Goal: Task Accomplishment & Management: Manage account settings

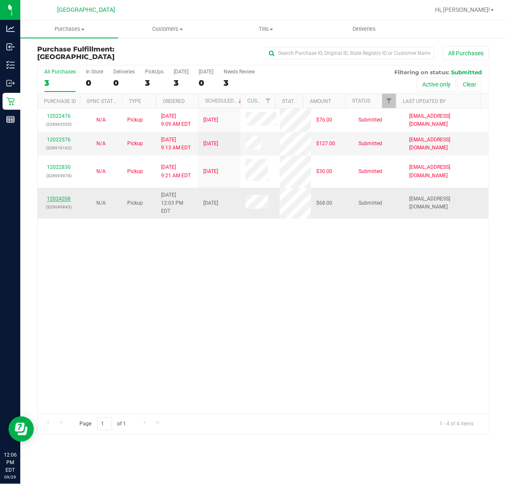
click at [65, 196] on link "12024208" at bounding box center [59, 199] width 24 height 6
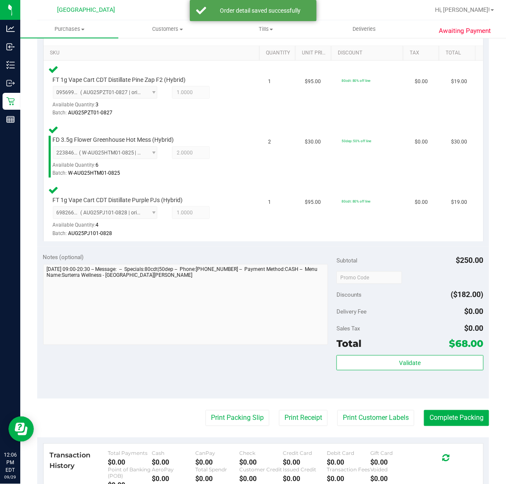
scroll to position [211, 0]
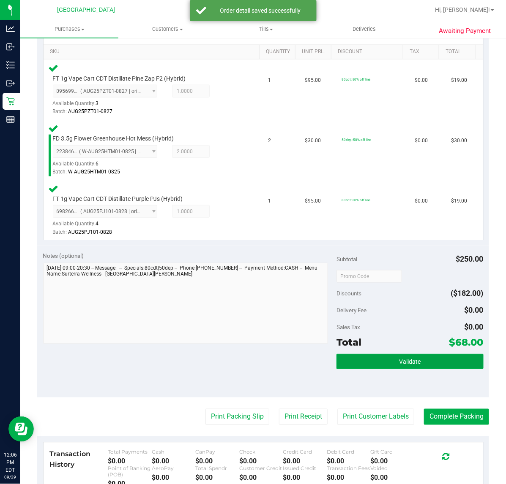
click at [377, 361] on button "Validate" at bounding box center [409, 361] width 147 height 15
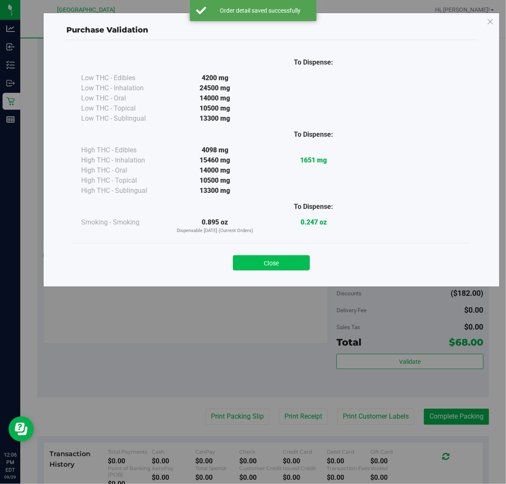
click at [281, 256] on button "Close" at bounding box center [271, 263] width 77 height 15
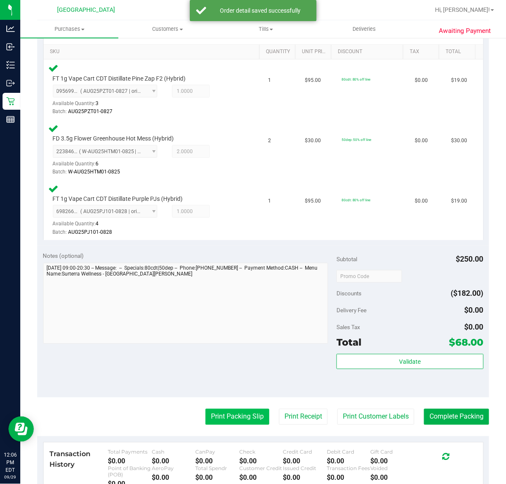
click at [206, 415] on button "Print Packing Slip" at bounding box center [237, 417] width 64 height 16
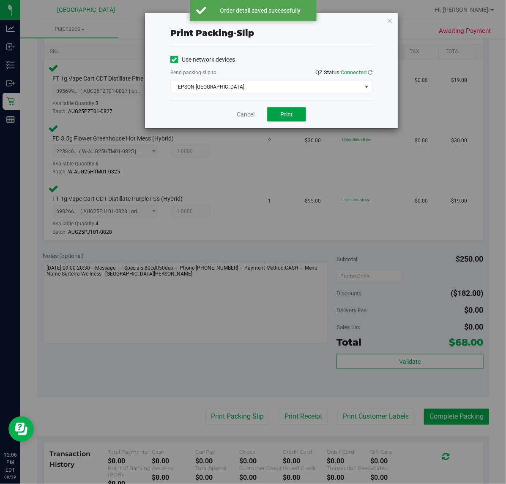
click at [283, 117] on span "Print" at bounding box center [286, 114] width 13 height 7
click at [243, 117] on link "Cancel" at bounding box center [246, 114] width 18 height 9
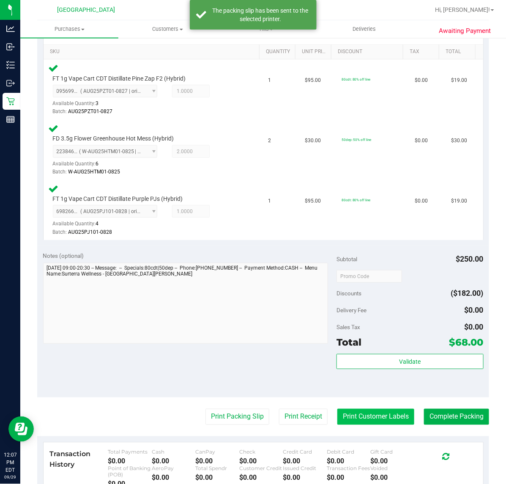
click at [367, 416] on button "Print Customer Labels" at bounding box center [375, 417] width 77 height 16
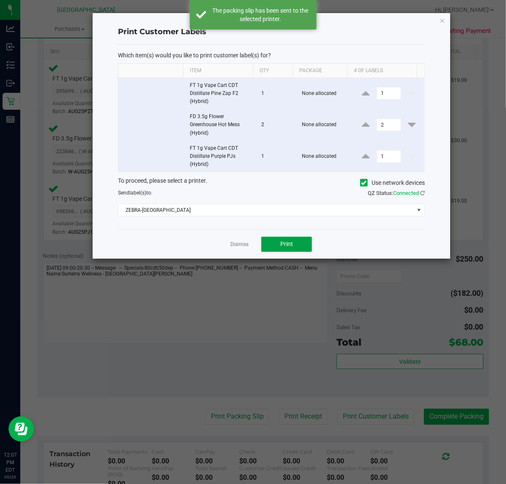
click at [296, 241] on button "Print" at bounding box center [286, 244] width 51 height 15
click at [238, 248] on link "Dismiss" at bounding box center [239, 244] width 18 height 7
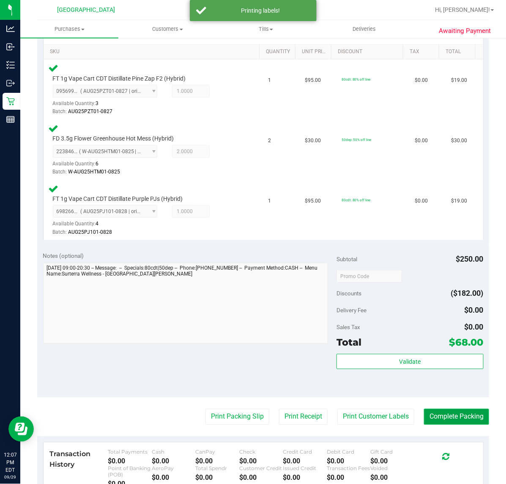
click at [457, 409] on button "Complete Packing" at bounding box center [456, 417] width 65 height 16
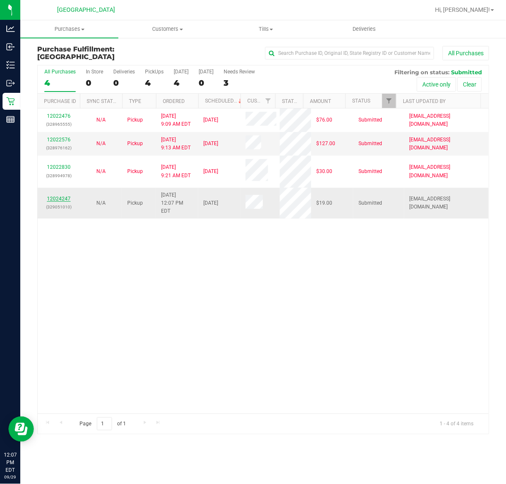
click at [55, 196] on link "12024247" at bounding box center [59, 199] width 24 height 6
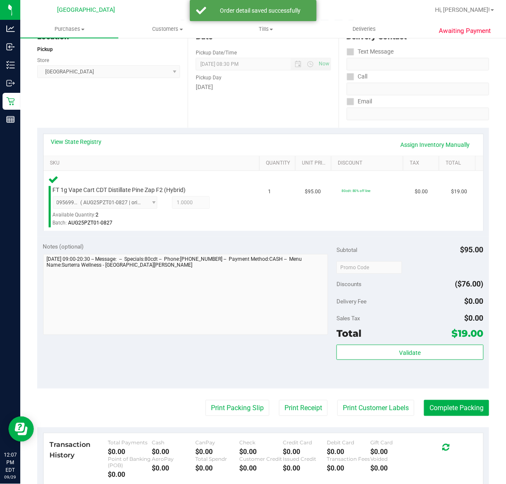
scroll to position [158, 0]
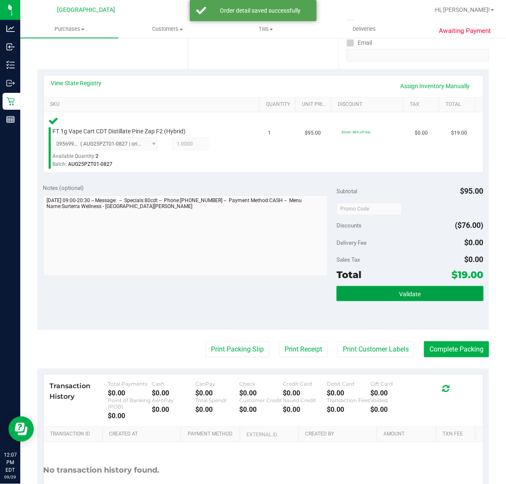
click at [391, 288] on button "Validate" at bounding box center [409, 293] width 147 height 15
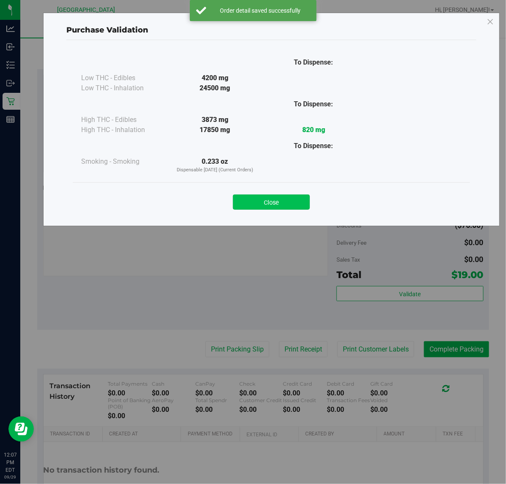
click at [267, 203] on button "Close" at bounding box center [271, 202] width 77 height 15
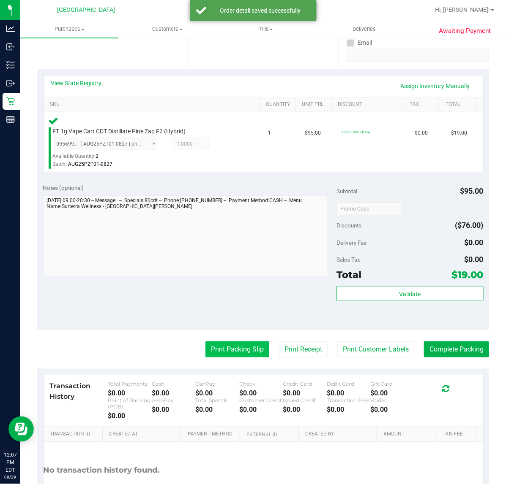
click at [224, 348] on button "Print Packing Slip" at bounding box center [237, 350] width 64 height 16
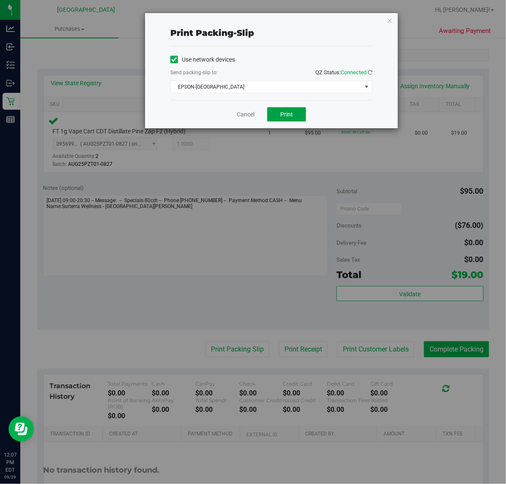
click at [290, 118] on span "Print" at bounding box center [286, 114] width 13 height 7
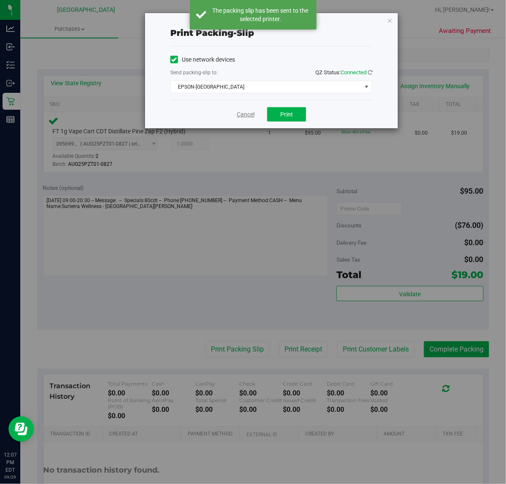
click at [243, 119] on link "Cancel" at bounding box center [246, 114] width 18 height 9
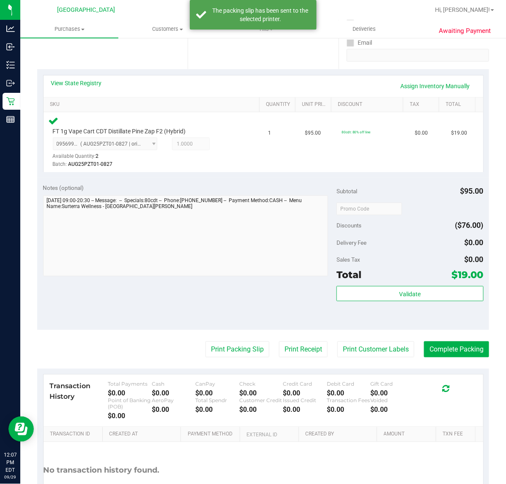
click at [368, 340] on purchase-details "Back Edit Purchase Cancel Purchase View Profile # 12024247 BioTrack ID: - Submi…" at bounding box center [263, 210] width 452 height 646
click at [368, 345] on button "Print Customer Labels" at bounding box center [375, 350] width 77 height 16
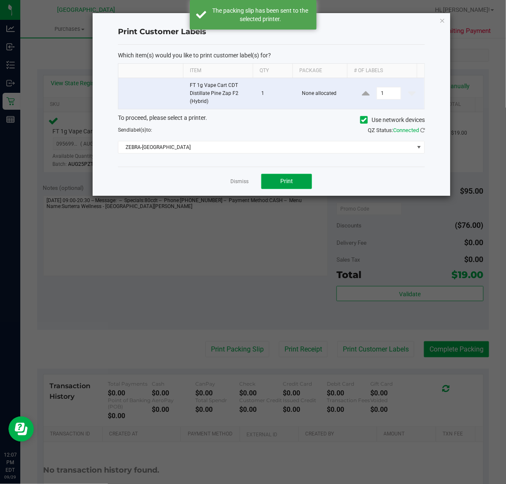
click at [291, 182] on span "Print" at bounding box center [286, 181] width 13 height 7
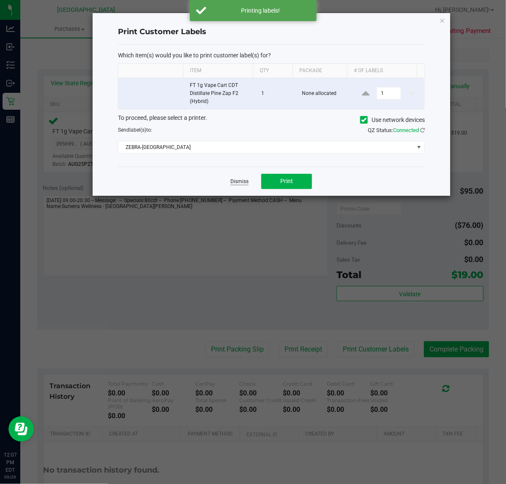
click at [234, 185] on link "Dismiss" at bounding box center [239, 181] width 18 height 7
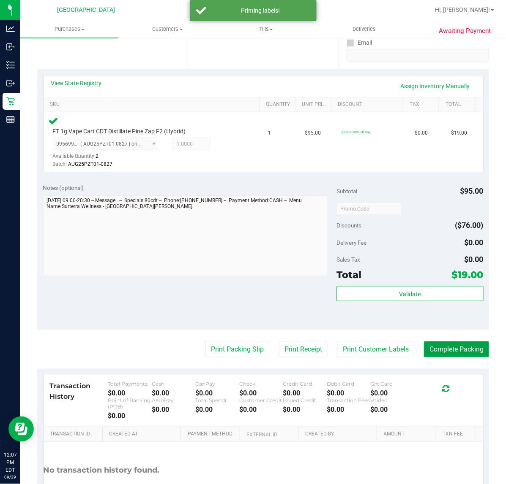
click at [426, 346] on button "Complete Packing" at bounding box center [456, 350] width 65 height 16
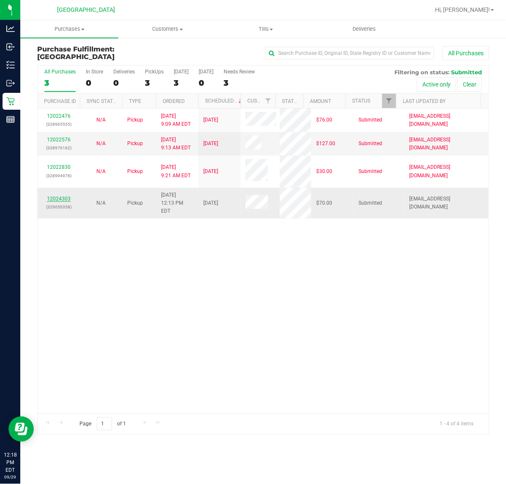
click at [68, 196] on link "12024303" at bounding box center [59, 199] width 24 height 6
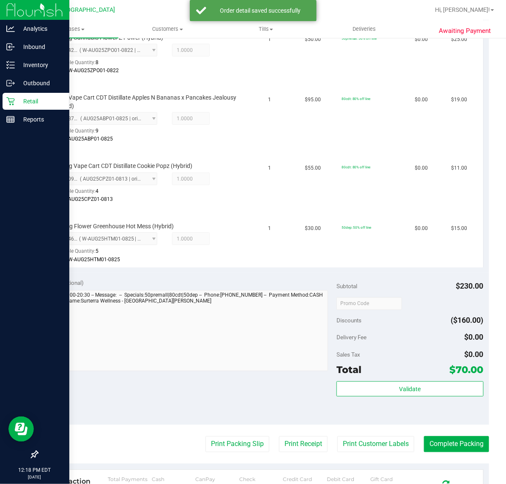
scroll to position [264, 0]
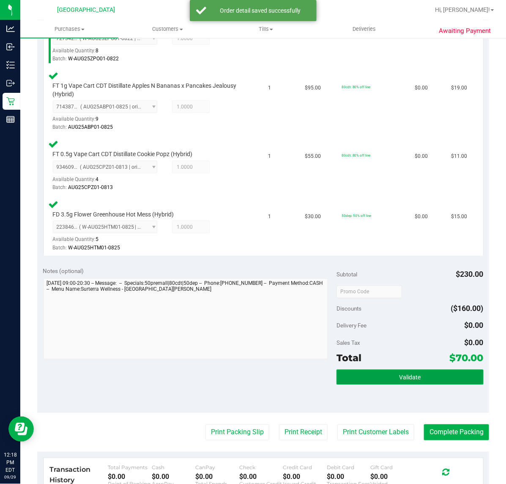
click at [390, 370] on button "Validate" at bounding box center [409, 377] width 147 height 15
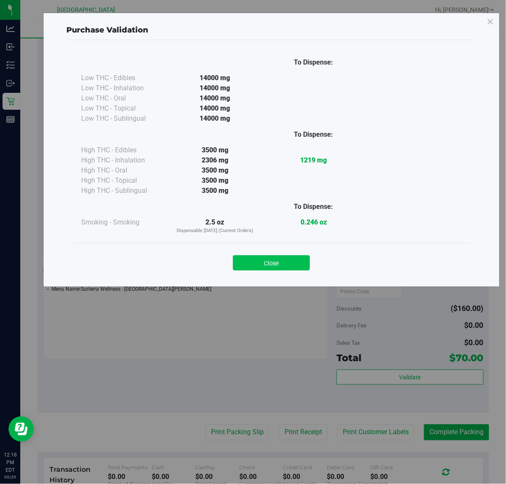
click at [280, 267] on button "Close" at bounding box center [271, 263] width 77 height 15
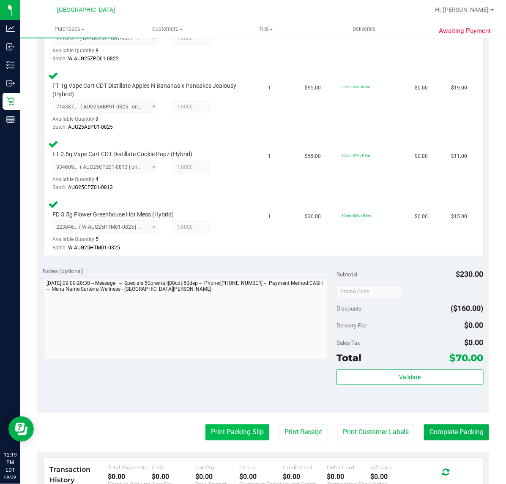
click at [236, 428] on button "Print Packing Slip" at bounding box center [237, 433] width 64 height 16
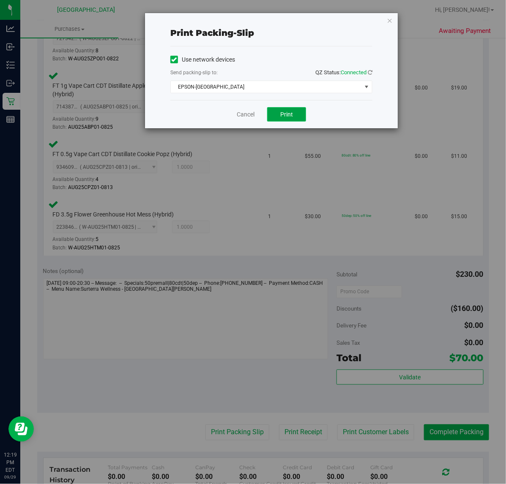
click at [283, 115] on span "Print" at bounding box center [286, 114] width 13 height 7
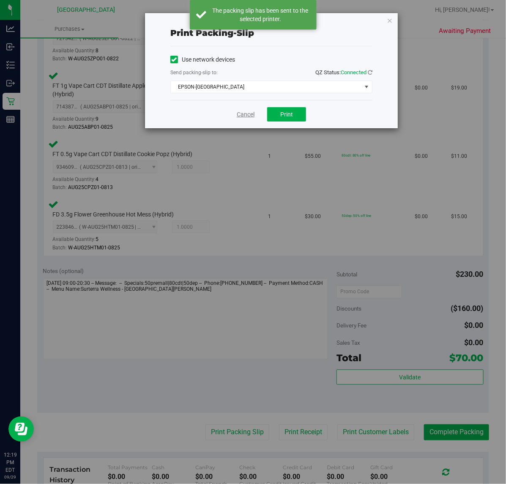
click at [246, 117] on link "Cancel" at bounding box center [246, 114] width 18 height 9
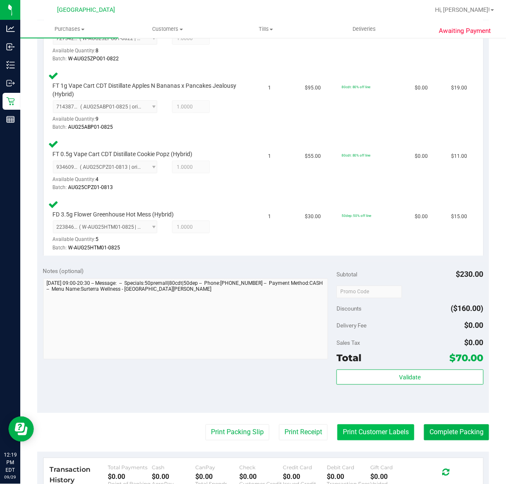
click at [382, 432] on button "Print Customer Labels" at bounding box center [375, 433] width 77 height 16
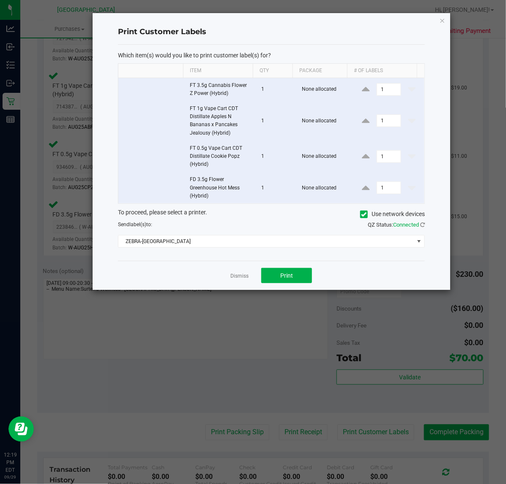
click at [300, 285] on div "Dismiss Print" at bounding box center [271, 275] width 307 height 29
click at [299, 271] on button "Print" at bounding box center [286, 275] width 51 height 15
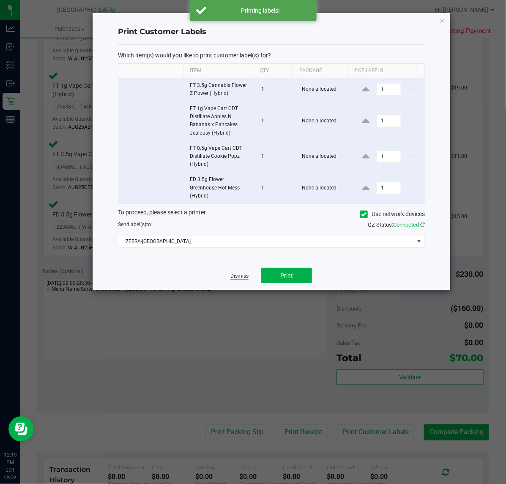
click at [234, 277] on link "Dismiss" at bounding box center [239, 276] width 18 height 7
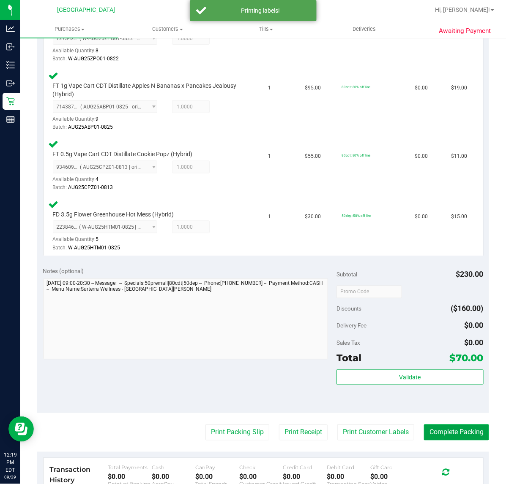
click at [459, 438] on button "Complete Packing" at bounding box center [456, 433] width 65 height 16
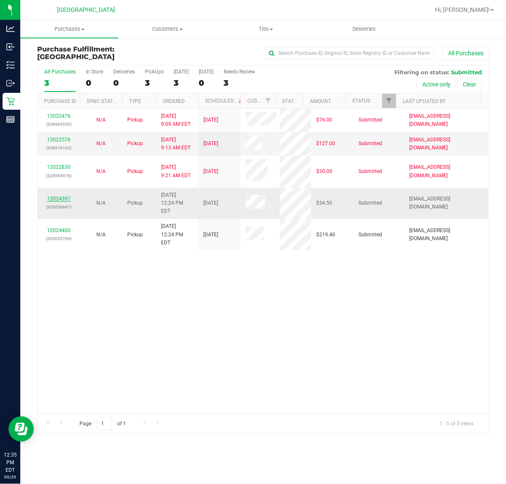
click at [65, 196] on link "12024397" at bounding box center [59, 199] width 24 height 6
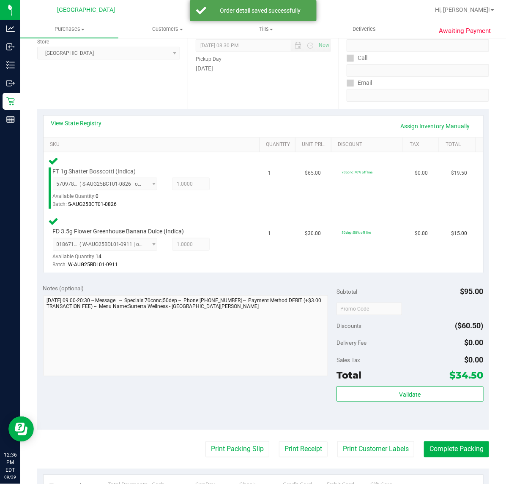
scroll to position [211, 0]
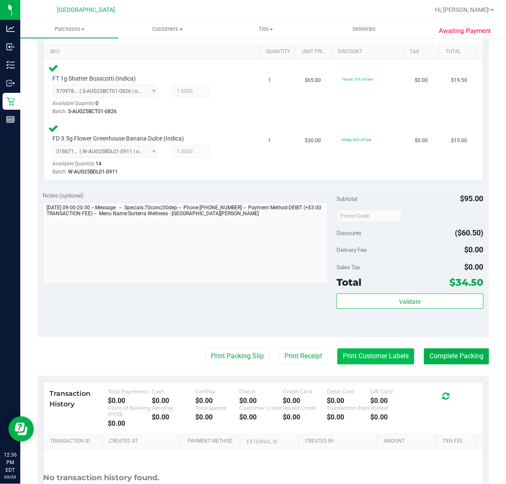
click at [395, 355] on button "Print Customer Labels" at bounding box center [375, 357] width 77 height 16
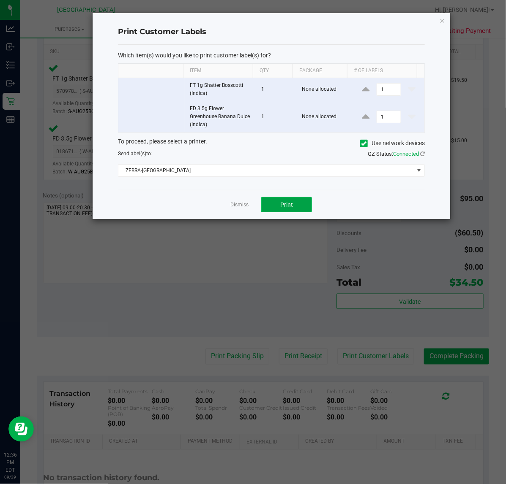
click at [293, 208] on button "Print" at bounding box center [286, 204] width 51 height 15
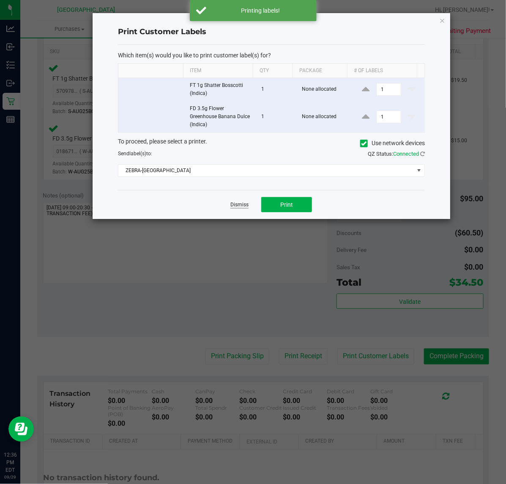
click at [241, 203] on link "Dismiss" at bounding box center [239, 204] width 18 height 7
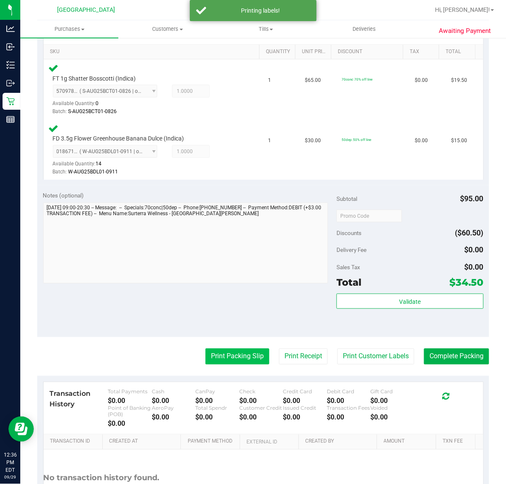
click at [248, 352] on button "Print Packing Slip" at bounding box center [237, 357] width 64 height 16
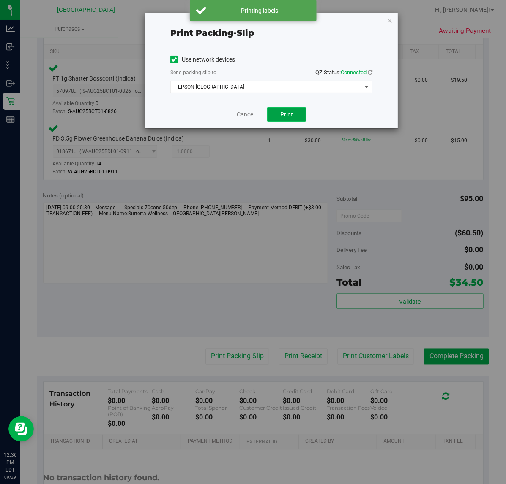
click at [292, 109] on button "Print" at bounding box center [286, 114] width 39 height 14
click at [373, 111] on div "Print packing-slip Use network devices Send packing-slip to: QZ Status: Connect…" at bounding box center [271, 70] width 253 height 115
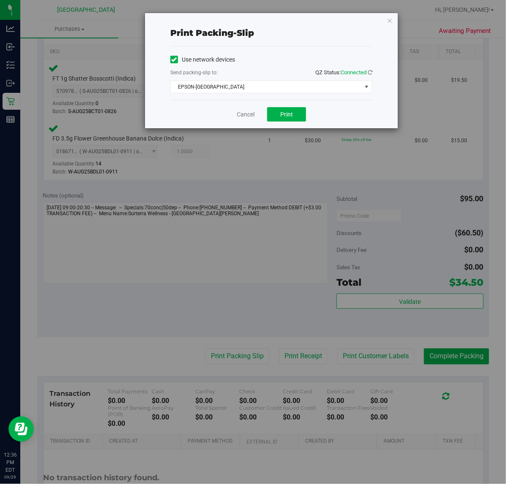
click at [246, 120] on div "Cancel Print" at bounding box center [271, 114] width 202 height 28
click at [245, 115] on link "Cancel" at bounding box center [246, 114] width 18 height 9
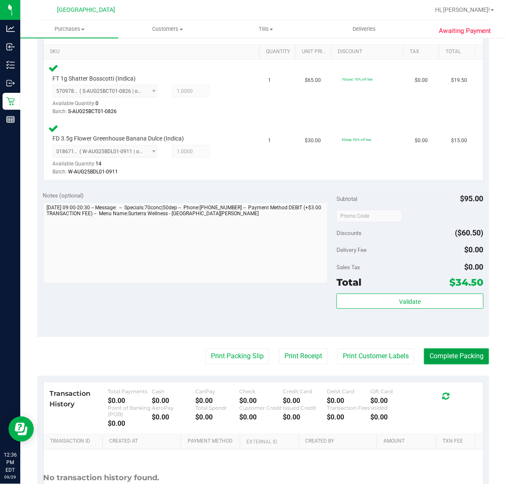
click at [453, 361] on button "Complete Packing" at bounding box center [456, 357] width 65 height 16
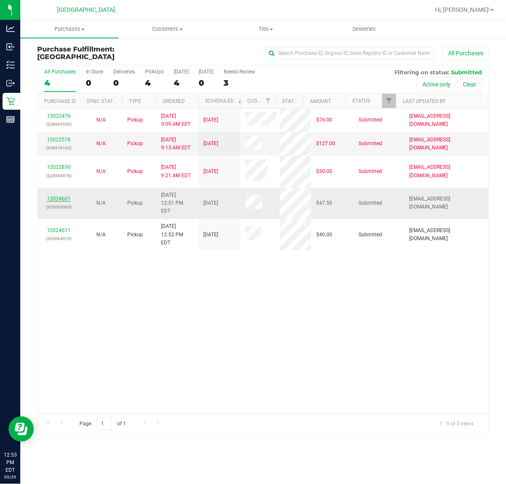
click at [63, 196] on link "12024601" at bounding box center [59, 199] width 24 height 6
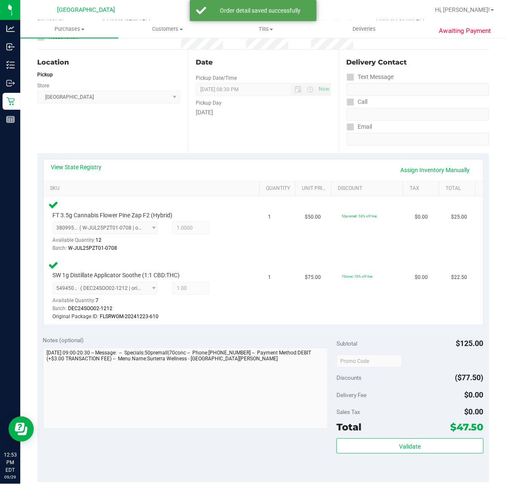
scroll to position [158, 0]
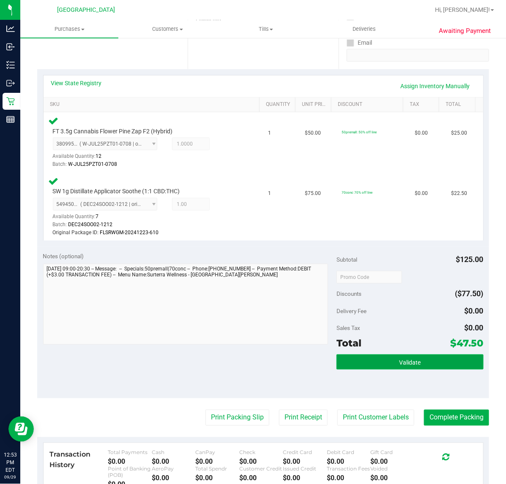
click at [432, 367] on button "Validate" at bounding box center [409, 362] width 147 height 15
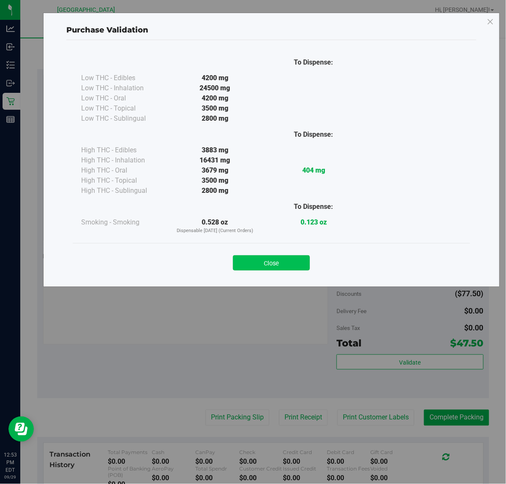
click at [285, 265] on button "Close" at bounding box center [271, 263] width 77 height 15
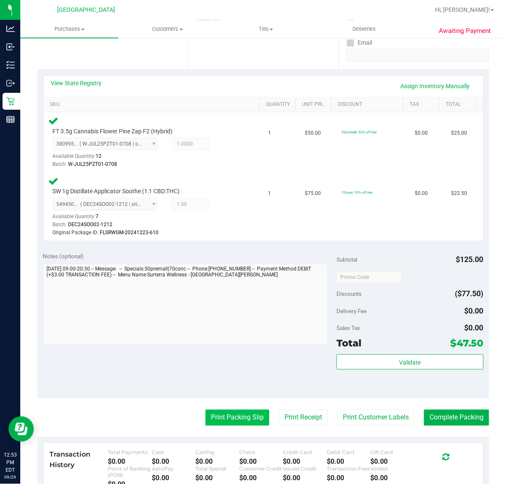
click at [224, 413] on button "Print Packing Slip" at bounding box center [237, 418] width 64 height 16
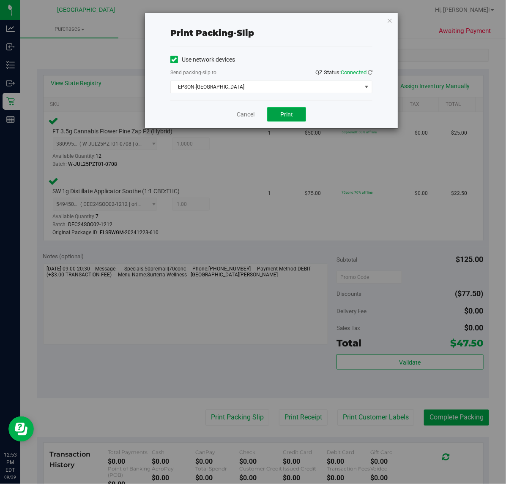
click at [286, 118] on span "Print" at bounding box center [286, 114] width 13 height 7
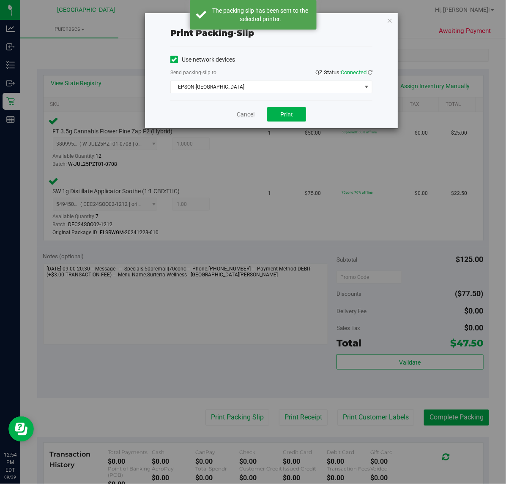
click at [250, 118] on link "Cancel" at bounding box center [246, 114] width 18 height 9
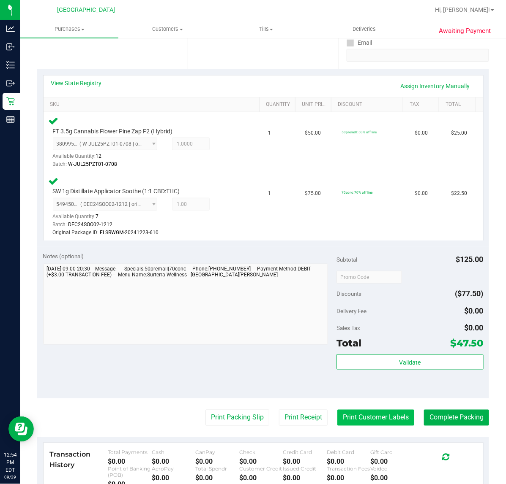
click at [367, 414] on button "Print Customer Labels" at bounding box center [375, 418] width 77 height 16
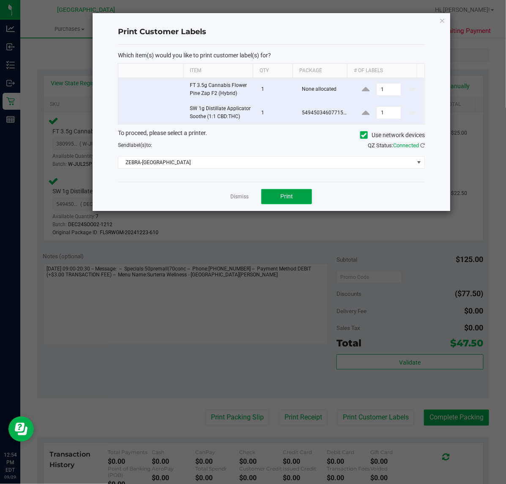
click at [286, 200] on span "Print" at bounding box center [286, 196] width 13 height 7
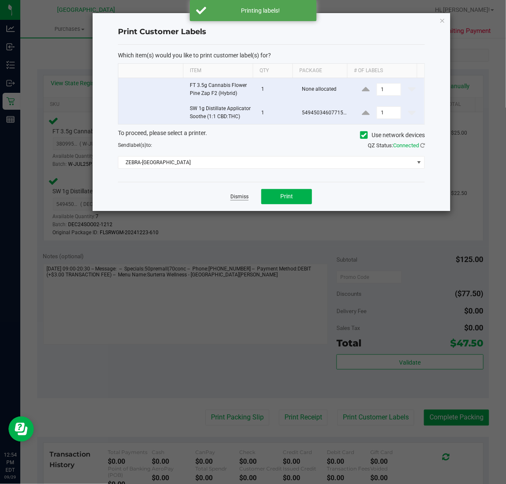
click at [234, 201] on link "Dismiss" at bounding box center [239, 196] width 18 height 7
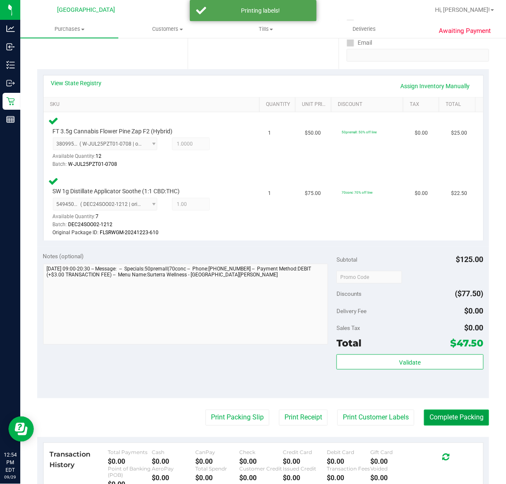
click at [455, 419] on button "Complete Packing" at bounding box center [456, 418] width 65 height 16
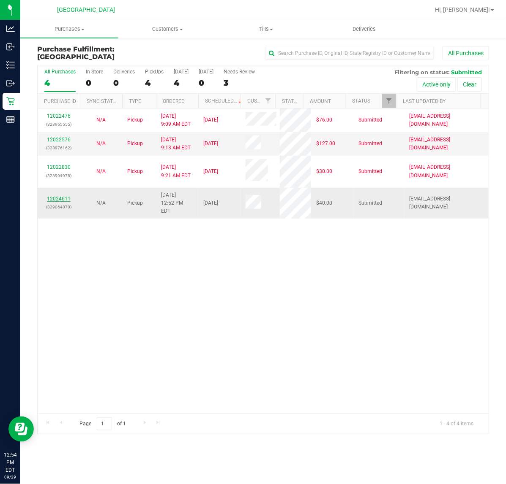
click at [54, 197] on link "12024611" at bounding box center [59, 199] width 24 height 6
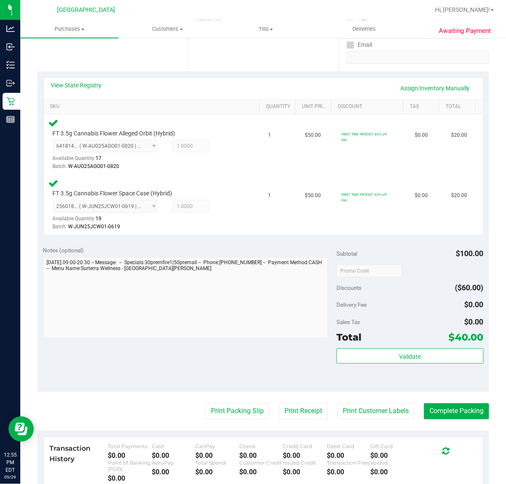
scroll to position [158, 0]
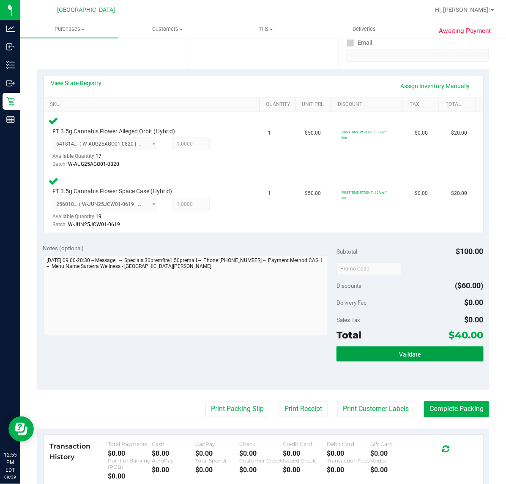
click at [357, 353] on button "Validate" at bounding box center [409, 354] width 147 height 15
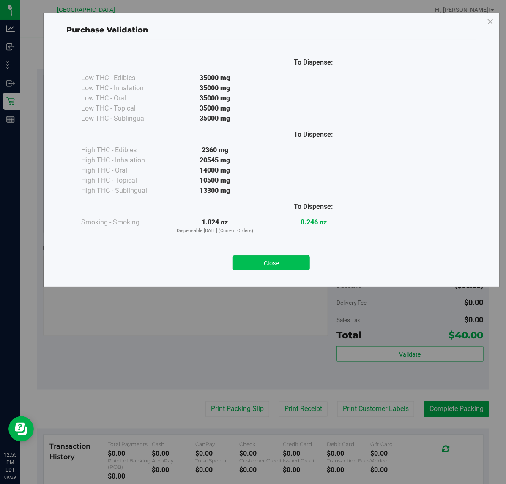
click at [245, 263] on button "Close" at bounding box center [271, 263] width 77 height 15
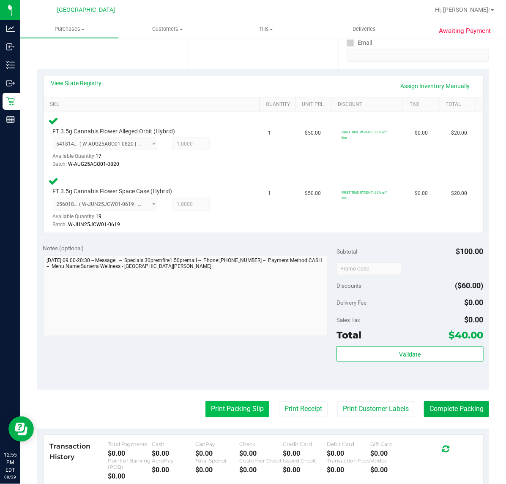
click at [239, 408] on button "Print Packing Slip" at bounding box center [237, 410] width 64 height 16
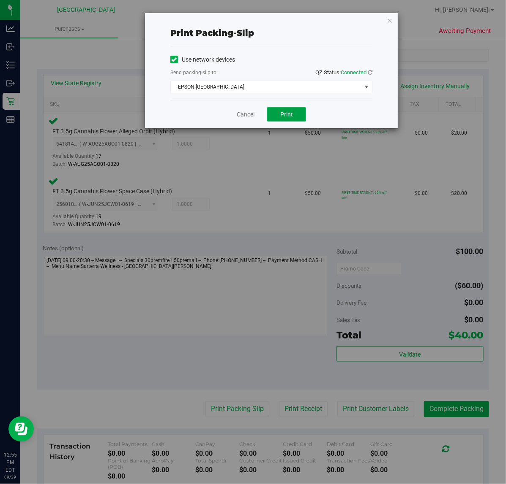
click at [282, 117] on span "Print" at bounding box center [286, 114] width 13 height 7
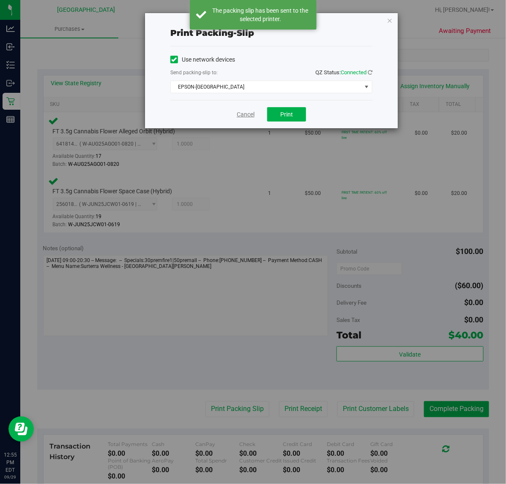
click at [241, 114] on link "Cancel" at bounding box center [246, 114] width 18 height 9
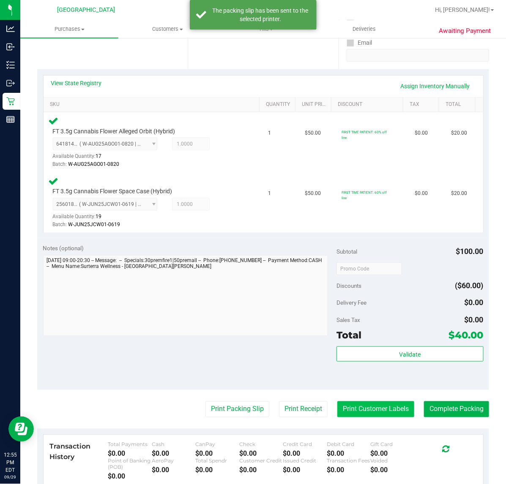
click at [362, 412] on button "Print Customer Labels" at bounding box center [375, 410] width 77 height 16
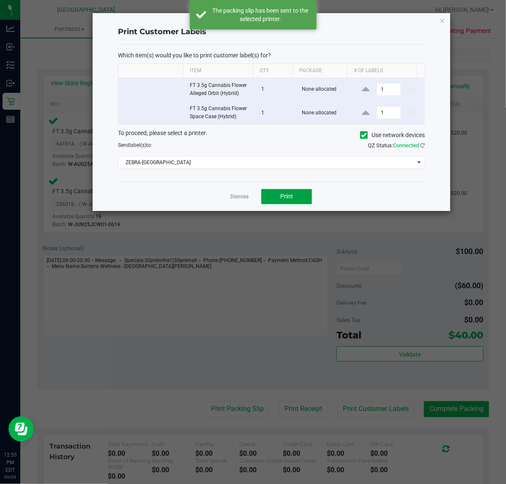
click at [283, 191] on button "Print" at bounding box center [286, 196] width 51 height 15
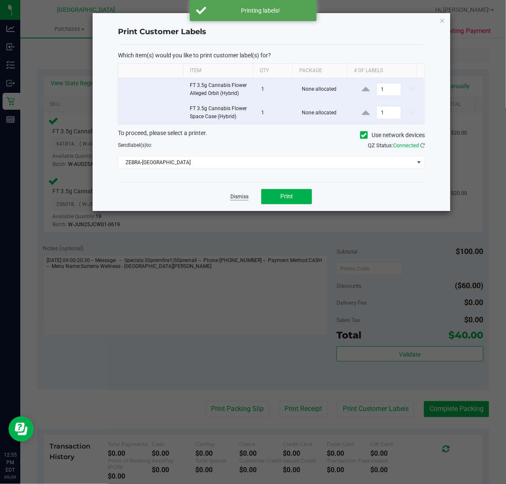
click at [247, 198] on link "Dismiss" at bounding box center [239, 196] width 18 height 7
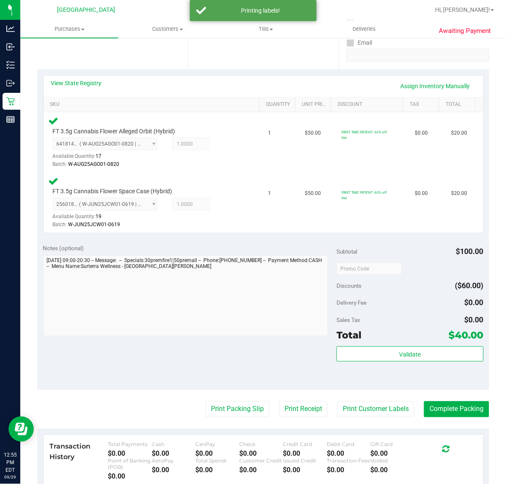
click at [440, 400] on purchase-details "Back Edit Purchase Cancel Purchase View Profile # 12024611 BioTrack ID: - Submi…" at bounding box center [263, 240] width 452 height 706
click at [442, 406] on button "Complete Packing" at bounding box center [456, 410] width 65 height 16
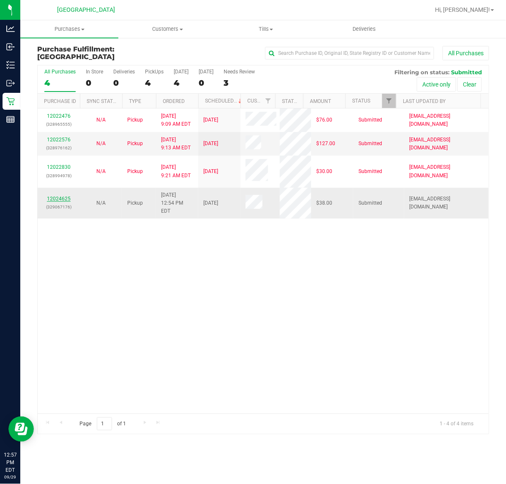
click at [62, 196] on link "12024625" at bounding box center [59, 199] width 24 height 6
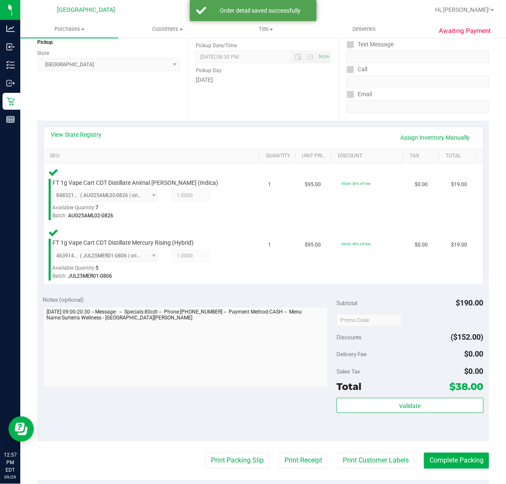
scroll to position [106, 0]
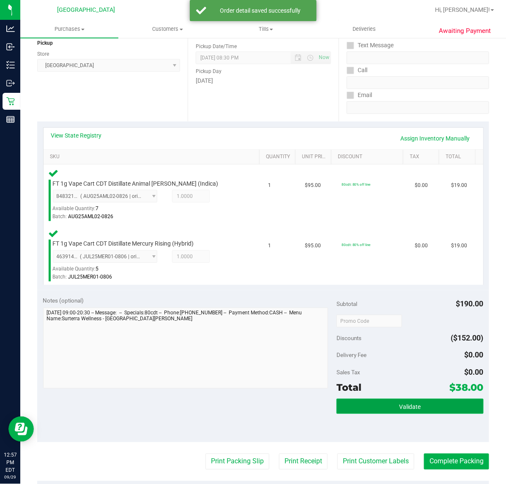
click at [407, 406] on span "Validate" at bounding box center [410, 407] width 22 height 7
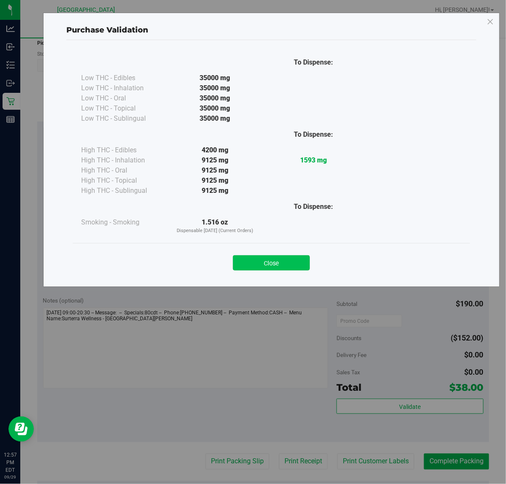
click at [301, 269] on button "Close" at bounding box center [271, 263] width 77 height 15
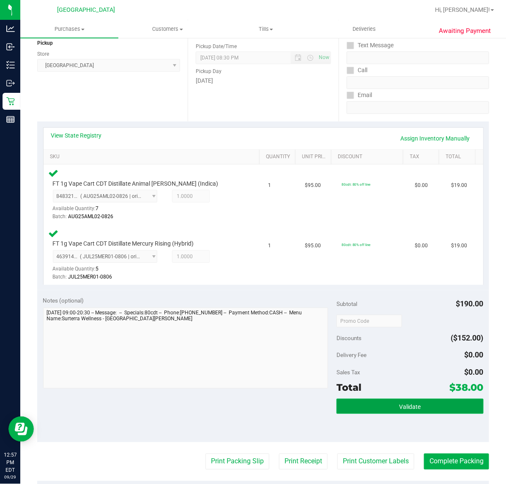
click at [354, 400] on button "Validate" at bounding box center [409, 406] width 147 height 15
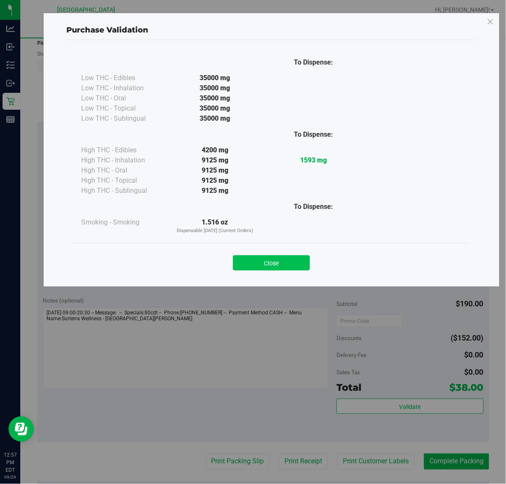
click at [279, 269] on button "Close" at bounding box center [271, 263] width 77 height 15
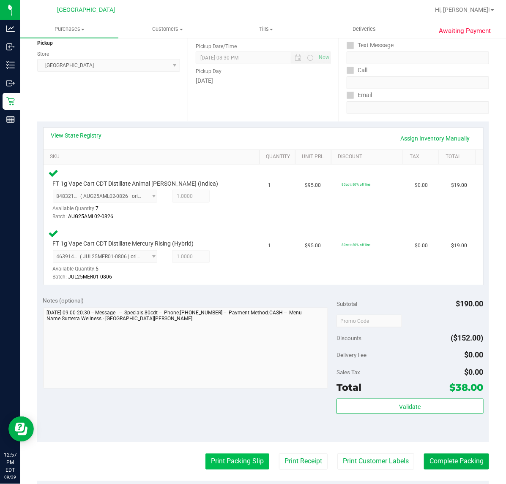
click at [233, 462] on button "Print Packing Slip" at bounding box center [237, 462] width 64 height 16
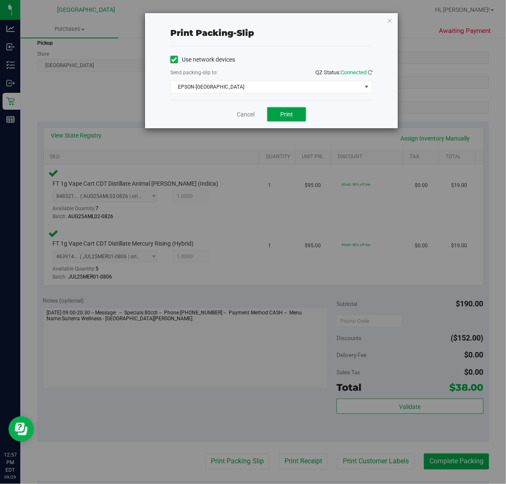
click at [283, 117] on span "Print" at bounding box center [286, 114] width 13 height 7
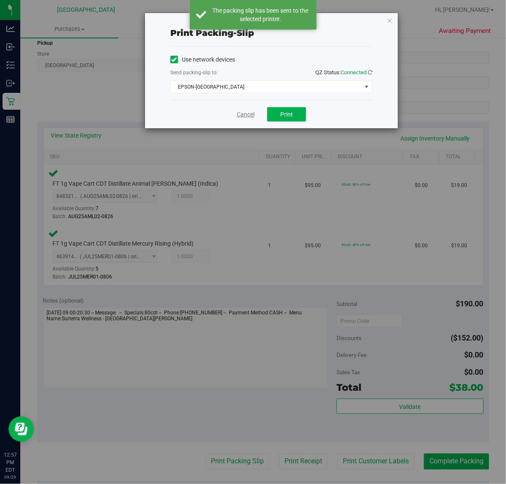
click at [245, 117] on link "Cancel" at bounding box center [246, 114] width 18 height 9
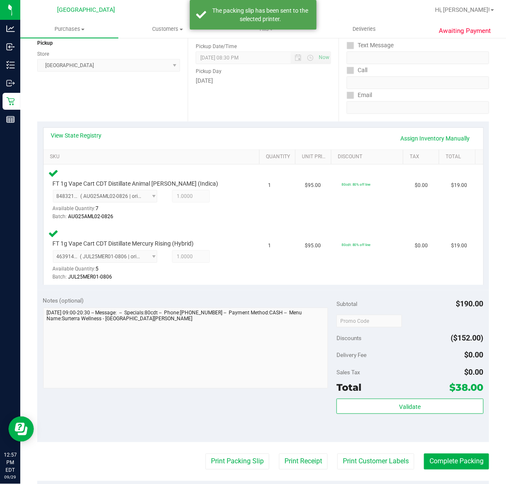
click at [383, 439] on div "Notes (optional) Subtotal $190.00 Discounts ($152.00) Delivery Fee $0.00 Sales …" at bounding box center [263, 367] width 452 height 152
click at [357, 465] on button "Print Customer Labels" at bounding box center [375, 462] width 77 height 16
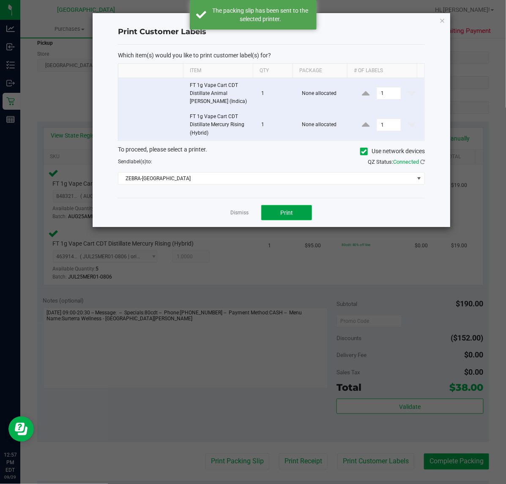
click at [310, 218] on button "Print" at bounding box center [286, 212] width 51 height 15
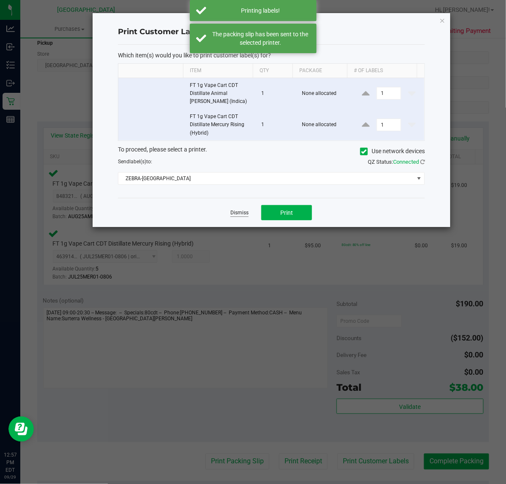
click at [241, 212] on link "Dismiss" at bounding box center [239, 213] width 18 height 7
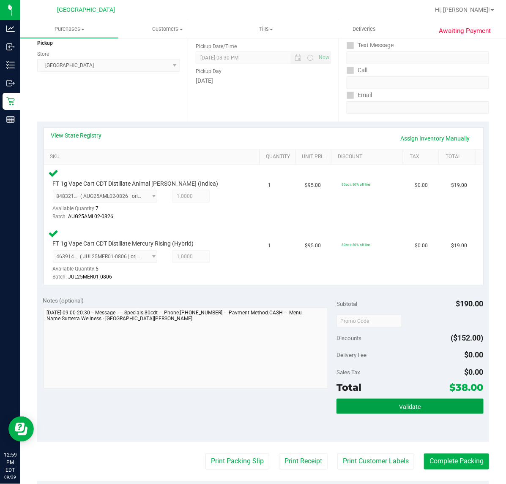
click at [399, 400] on button "Validate" at bounding box center [409, 406] width 147 height 15
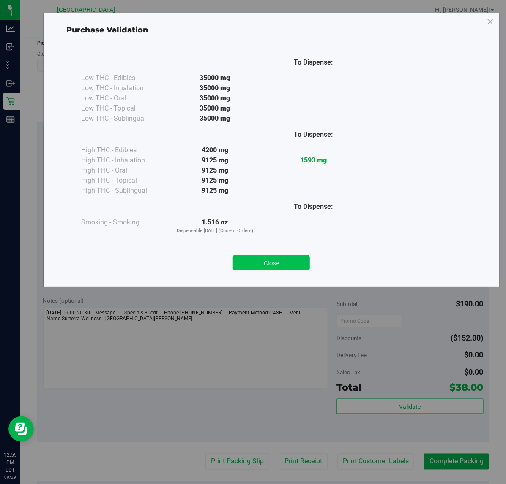
click at [294, 258] on button "Close" at bounding box center [271, 263] width 77 height 15
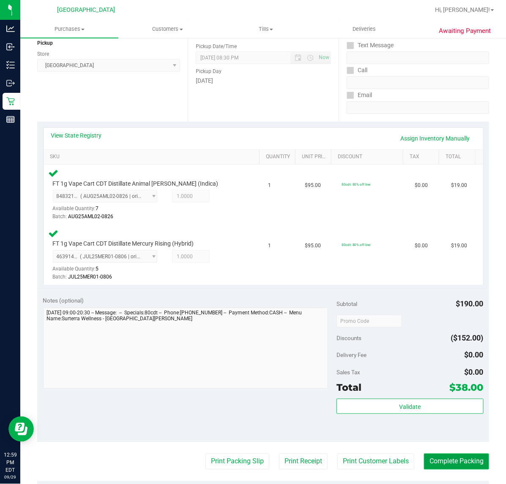
click at [455, 462] on button "Complete Packing" at bounding box center [456, 462] width 65 height 16
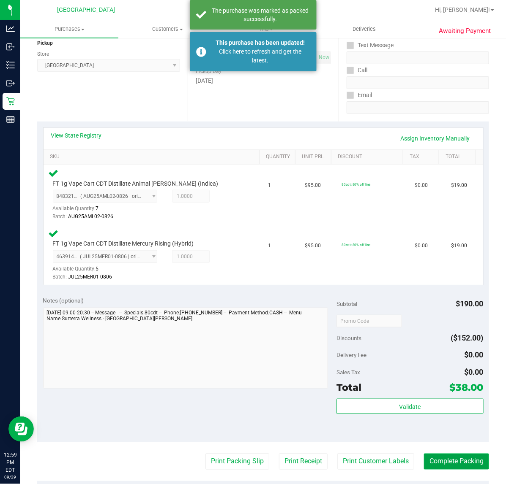
scroll to position [0, 0]
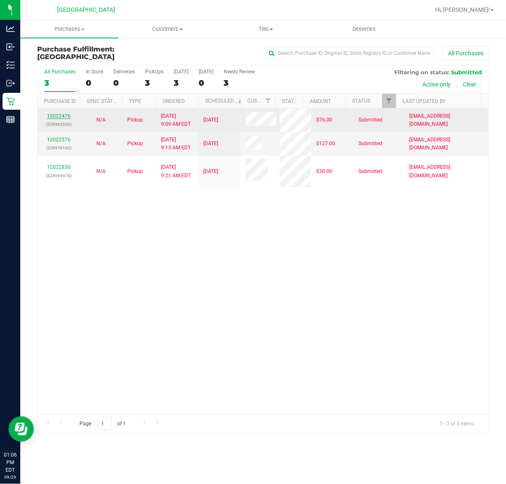
click at [58, 117] on link "12022476" at bounding box center [59, 116] width 24 height 6
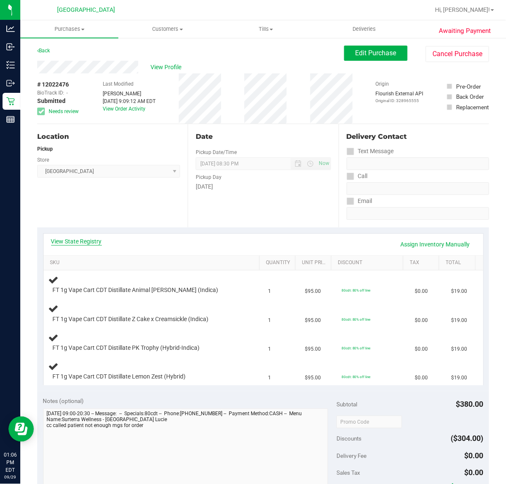
click at [83, 244] on link "View State Registry" at bounding box center [76, 241] width 51 height 8
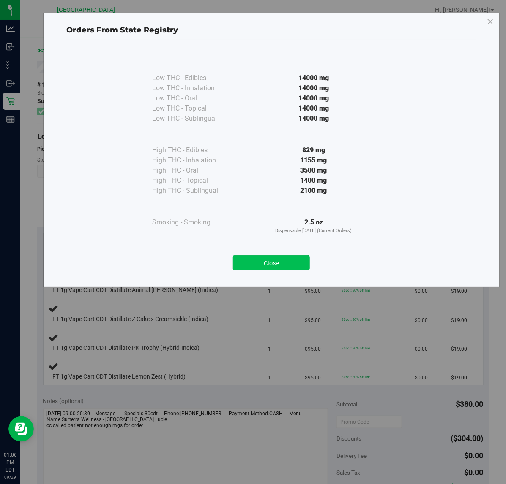
click at [270, 257] on button "Close" at bounding box center [271, 263] width 77 height 15
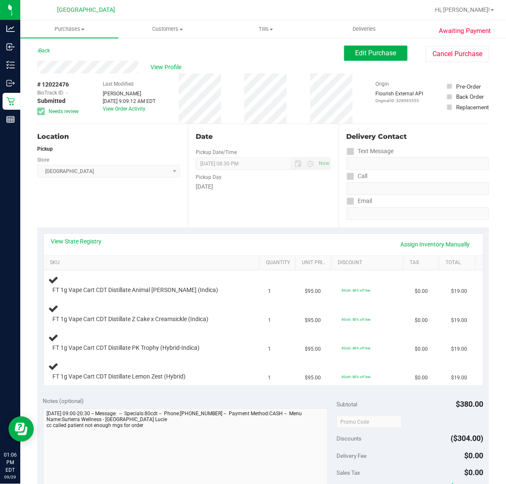
click at [37, 46] on div "Back" at bounding box center [43, 51] width 13 height 10
click at [43, 49] on link "Back" at bounding box center [43, 51] width 13 height 6
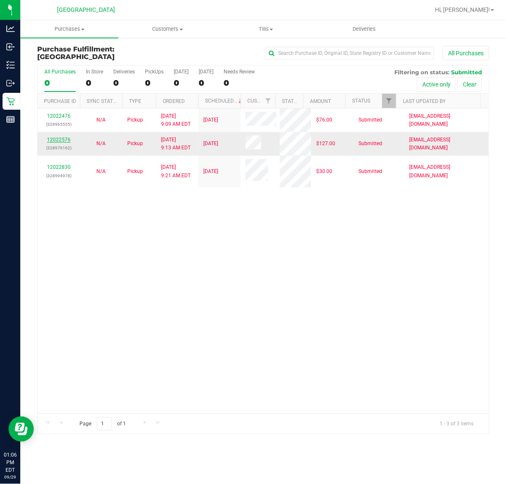
click at [64, 137] on link "12022576" at bounding box center [59, 140] width 24 height 6
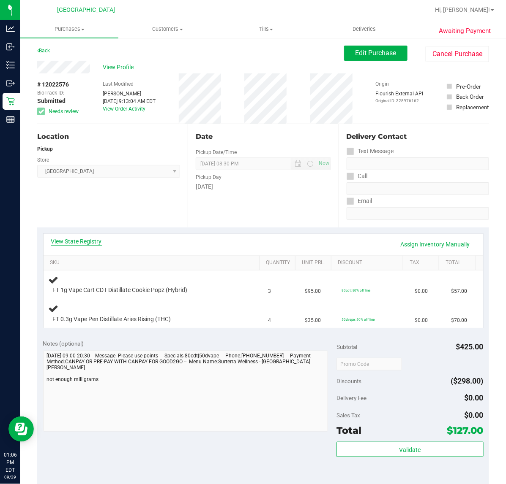
click at [89, 243] on link "View State Registry" at bounding box center [76, 241] width 51 height 8
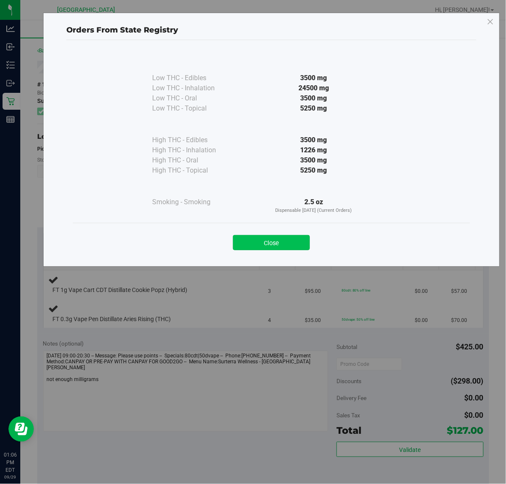
click at [296, 246] on button "Close" at bounding box center [271, 242] width 77 height 15
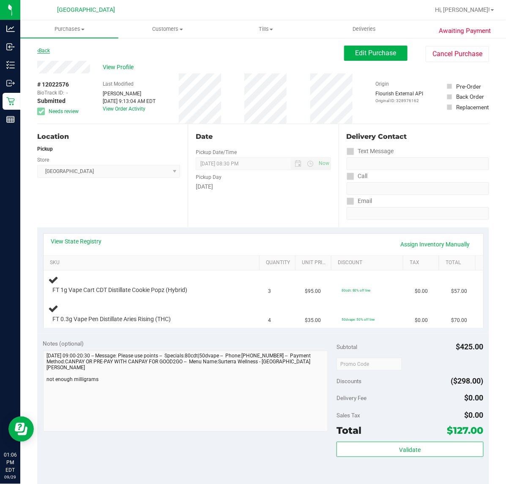
click at [46, 51] on link "Back" at bounding box center [43, 51] width 13 height 6
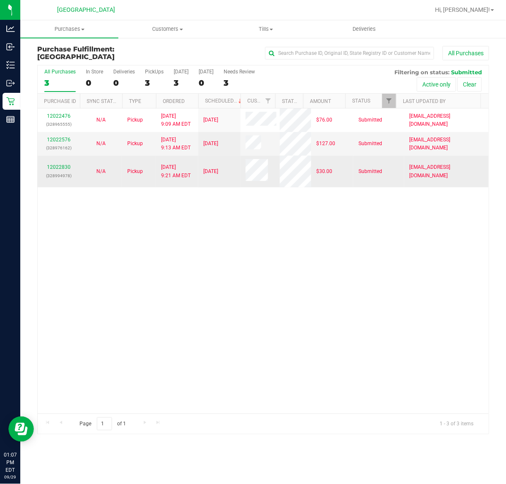
click at [68, 162] on td "12022830 (328994978)" at bounding box center [59, 171] width 42 height 31
click at [66, 164] on div "12022830 (328994978)" at bounding box center [59, 171] width 32 height 16
click at [63, 167] on link "12022830" at bounding box center [59, 167] width 24 height 6
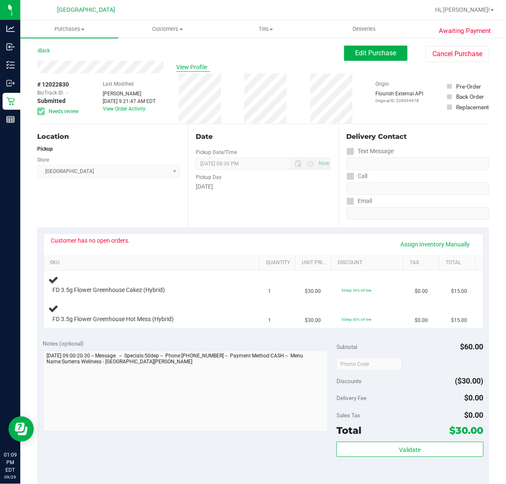
click at [199, 69] on span "View Profile" at bounding box center [193, 67] width 34 height 9
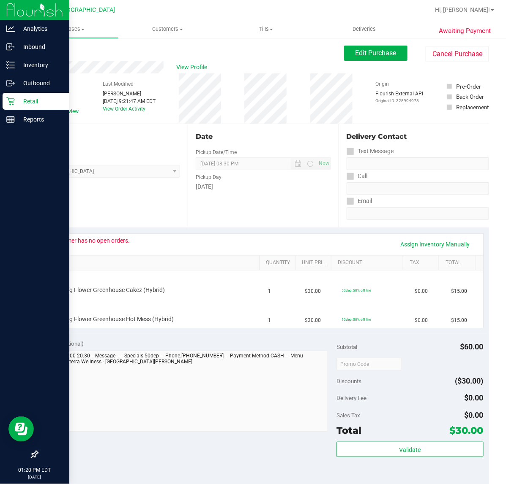
click at [14, 109] on div "Retail" at bounding box center [36, 101] width 67 height 17
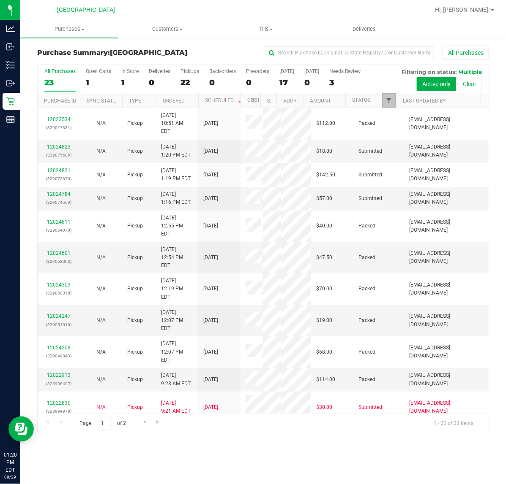
click at [386, 100] on span "Filter" at bounding box center [388, 100] width 7 height 7
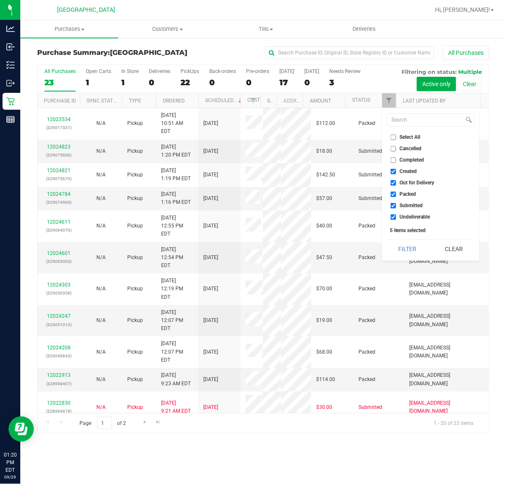
click at [403, 179] on li "Out for Delivery" at bounding box center [430, 183] width 87 height 9
click at [397, 181] on label "Out for Delivery" at bounding box center [412, 182] width 44 height 5
click at [396, 181] on input "Out for Delivery" at bounding box center [392, 182] width 5 height 5
checkbox input "false"
click at [393, 192] on input "Packed" at bounding box center [392, 194] width 5 height 5
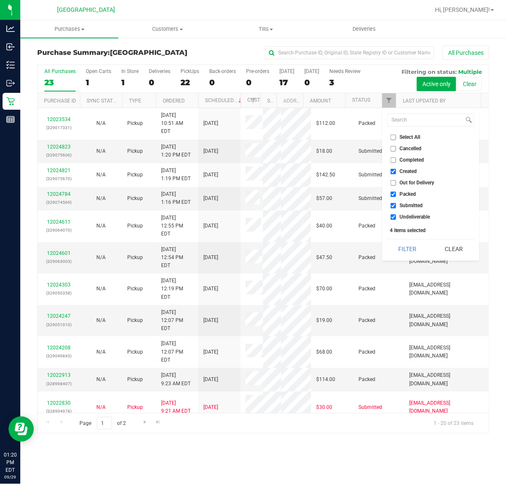
checkbox input "false"
click at [397, 216] on label "Undeliverable" at bounding box center [410, 217] width 40 height 5
click at [396, 216] on input "Undeliverable" at bounding box center [392, 217] width 5 height 5
checkbox input "false"
click at [408, 251] on button "Filter" at bounding box center [407, 249] width 41 height 19
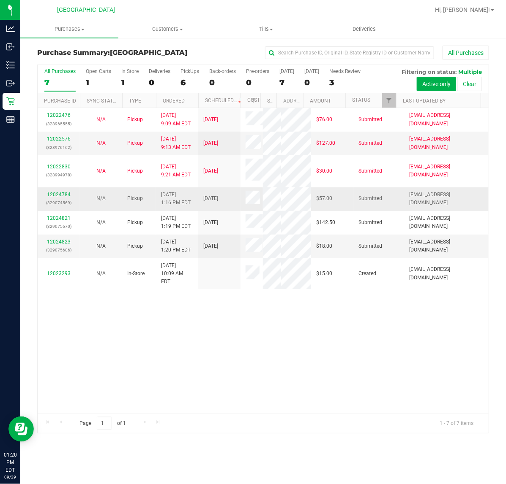
click at [61, 207] on div "12024784 (329074569)" at bounding box center [59, 199] width 32 height 16
click at [58, 198] on link "12024784" at bounding box center [59, 195] width 24 height 6
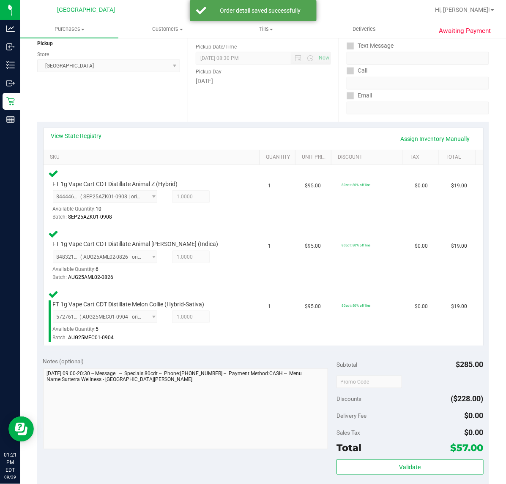
scroll to position [158, 0]
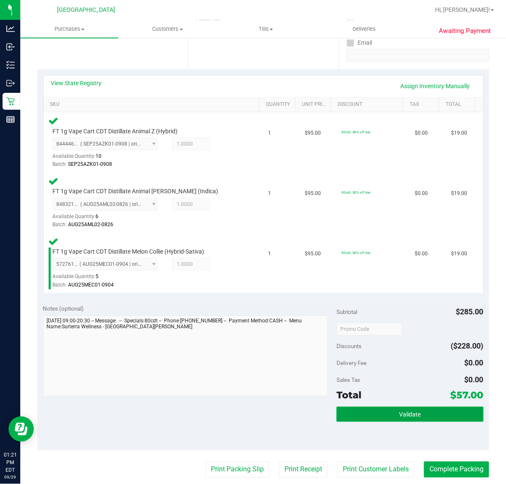
click at [362, 414] on button "Validate" at bounding box center [409, 414] width 147 height 15
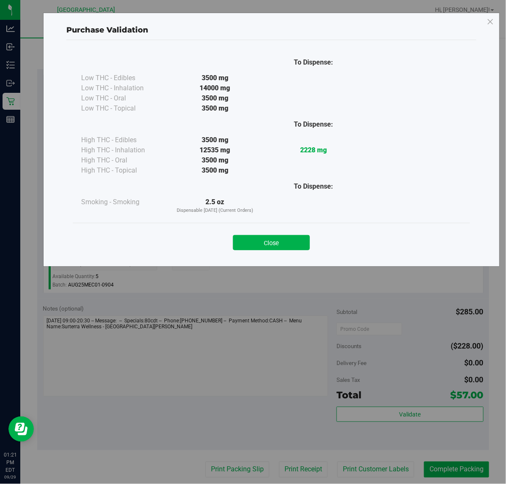
click at [269, 234] on div "Close" at bounding box center [271, 240] width 384 height 21
click at [270, 235] on button "Close" at bounding box center [271, 242] width 77 height 15
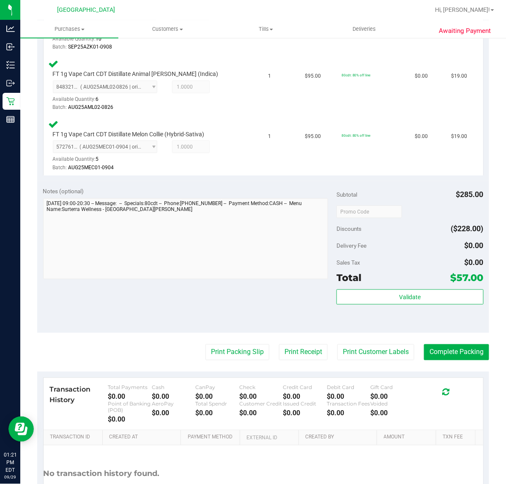
scroll to position [342, 0]
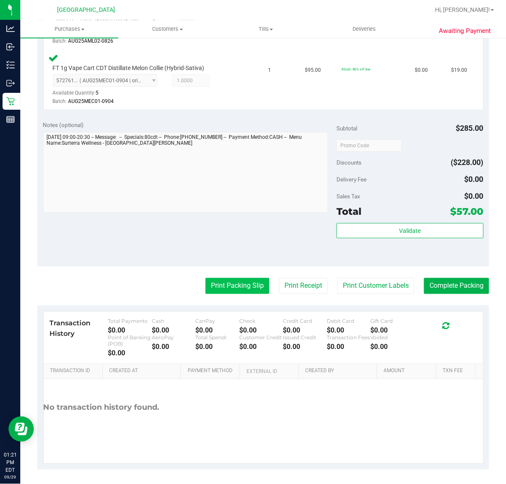
click at [228, 279] on button "Print Packing Slip" at bounding box center [237, 286] width 64 height 16
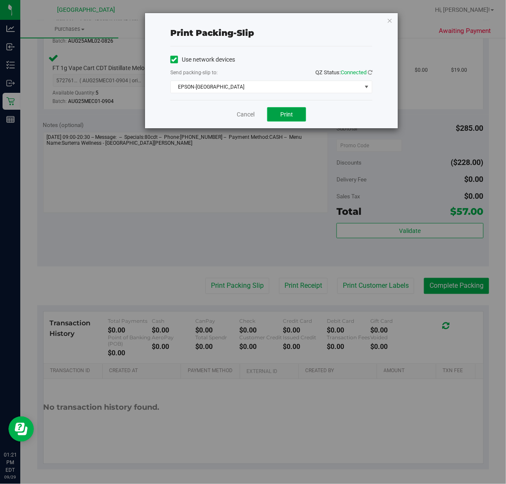
click at [280, 115] on span "Print" at bounding box center [286, 114] width 13 height 7
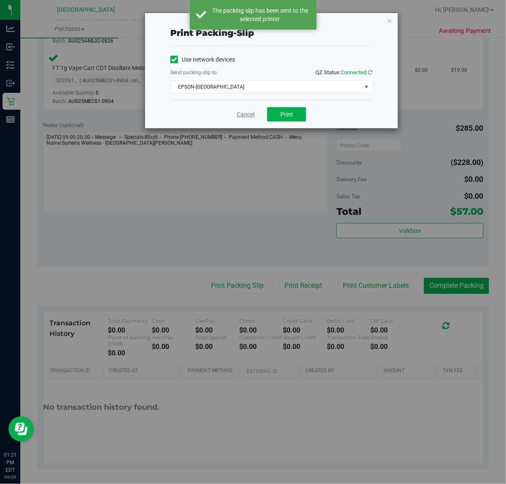
click at [235, 115] on div "Cancel Print" at bounding box center [271, 114] width 202 height 28
click at [242, 117] on link "Cancel" at bounding box center [246, 114] width 18 height 9
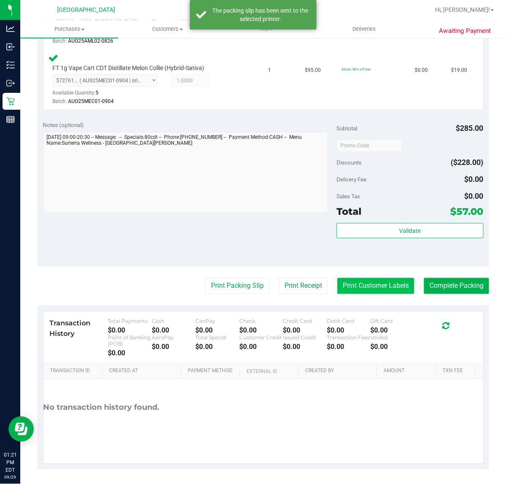
click at [385, 279] on button "Print Customer Labels" at bounding box center [375, 286] width 77 height 16
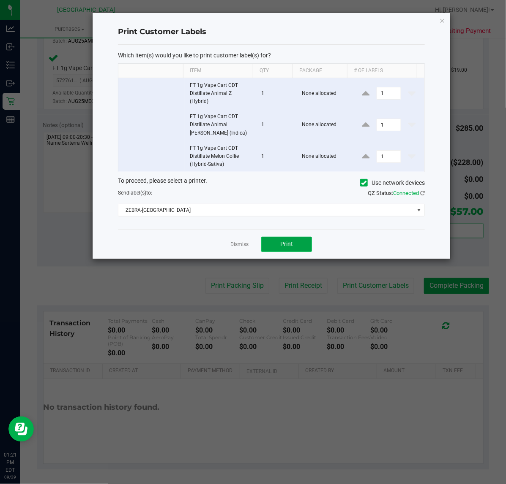
click at [276, 239] on button "Print" at bounding box center [286, 244] width 51 height 15
click at [232, 245] on link "Dismiss" at bounding box center [239, 244] width 18 height 7
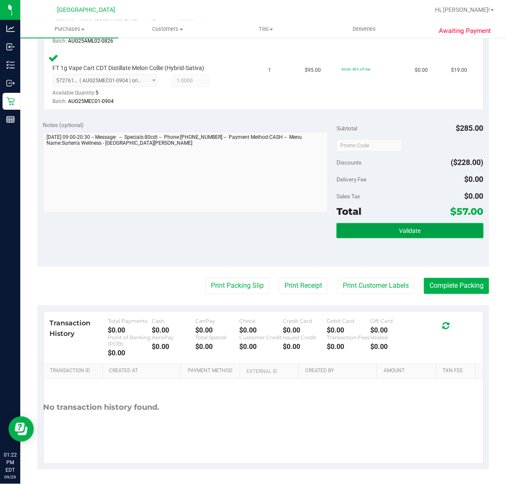
click at [352, 229] on button "Validate" at bounding box center [409, 230] width 147 height 15
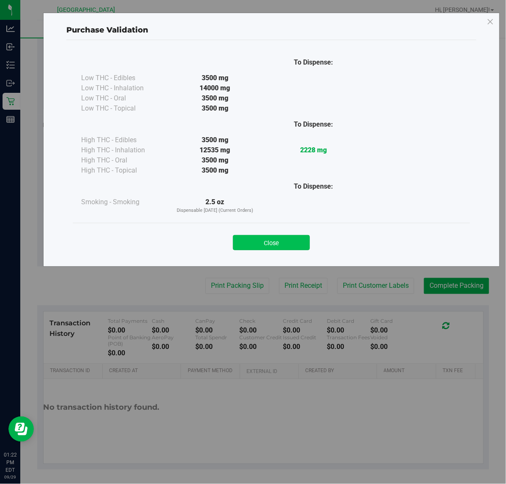
click at [272, 243] on button "Close" at bounding box center [271, 242] width 77 height 15
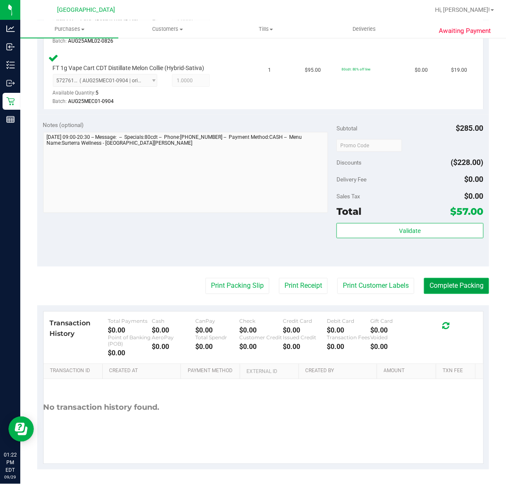
click at [438, 286] on button "Complete Packing" at bounding box center [456, 286] width 65 height 16
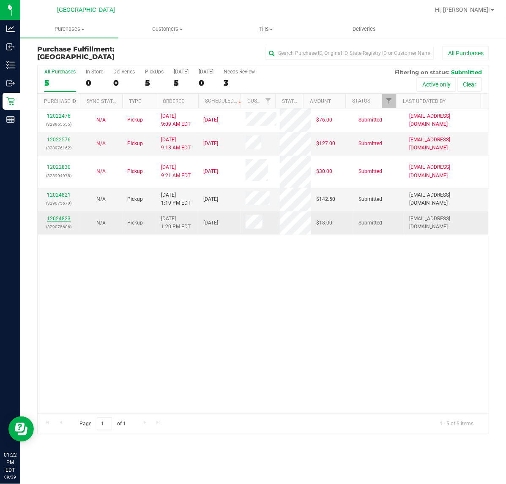
click at [68, 218] on link "12024823" at bounding box center [59, 219] width 24 height 6
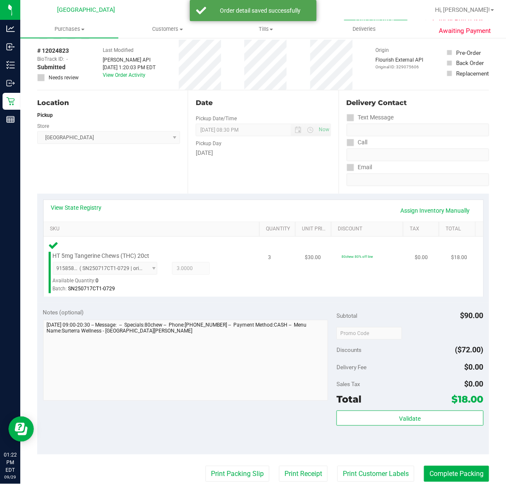
scroll to position [53, 0]
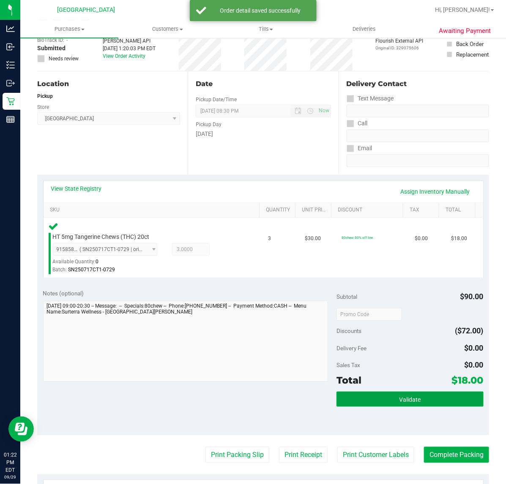
click at [384, 394] on button "Validate" at bounding box center [409, 399] width 147 height 15
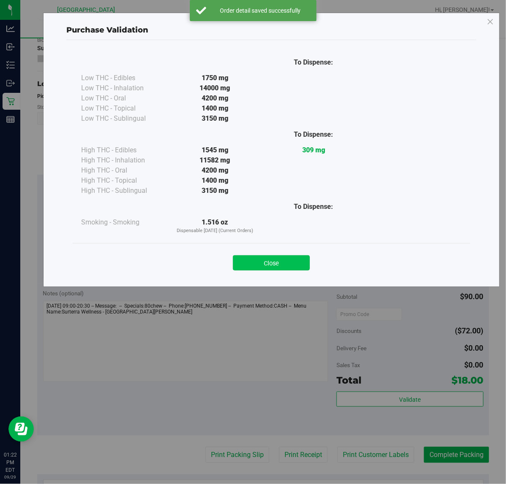
click at [256, 265] on button "Close" at bounding box center [271, 263] width 77 height 15
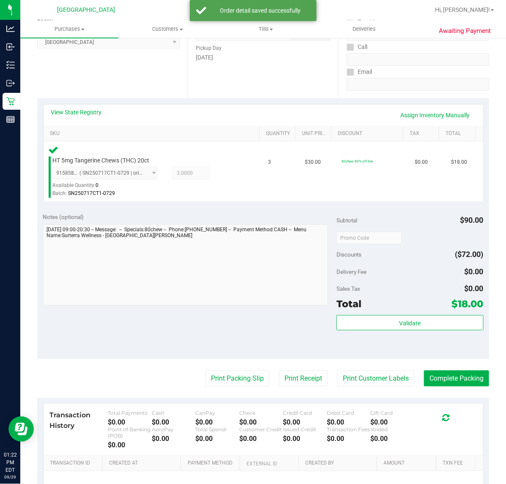
scroll to position [222, 0]
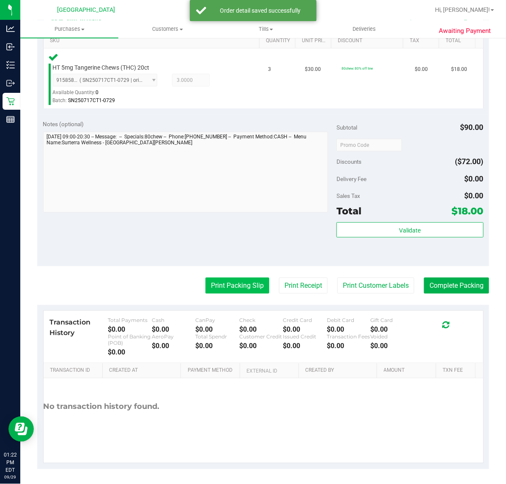
click at [210, 287] on button "Print Packing Slip" at bounding box center [237, 286] width 64 height 16
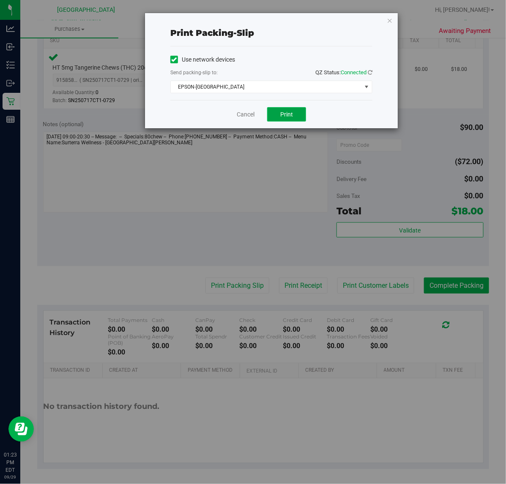
click at [293, 118] on button "Print" at bounding box center [286, 114] width 39 height 14
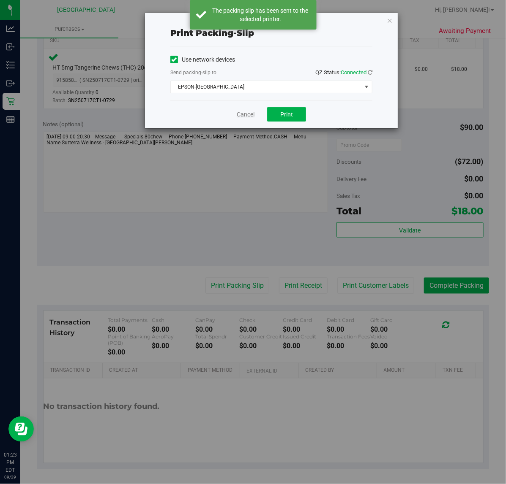
click at [244, 119] on link "Cancel" at bounding box center [246, 114] width 18 height 9
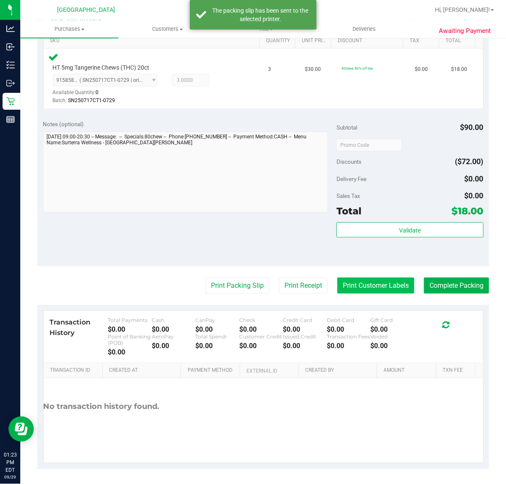
click at [366, 290] on button "Print Customer Labels" at bounding box center [375, 286] width 77 height 16
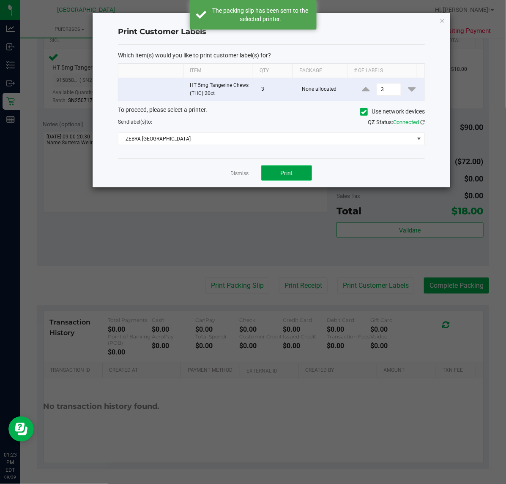
click at [292, 178] on button "Print" at bounding box center [286, 173] width 51 height 15
click at [244, 174] on link "Dismiss" at bounding box center [239, 173] width 18 height 7
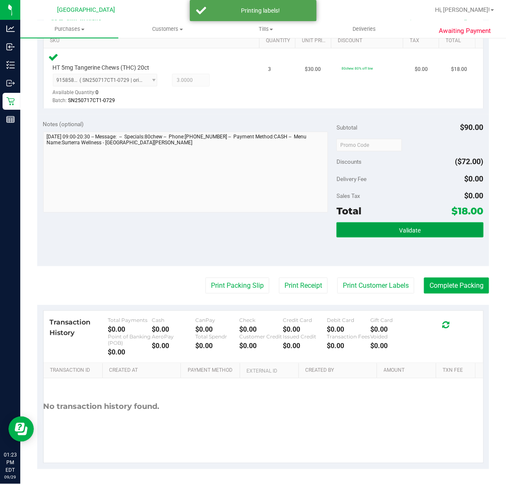
click at [343, 231] on button "Validate" at bounding box center [409, 230] width 147 height 15
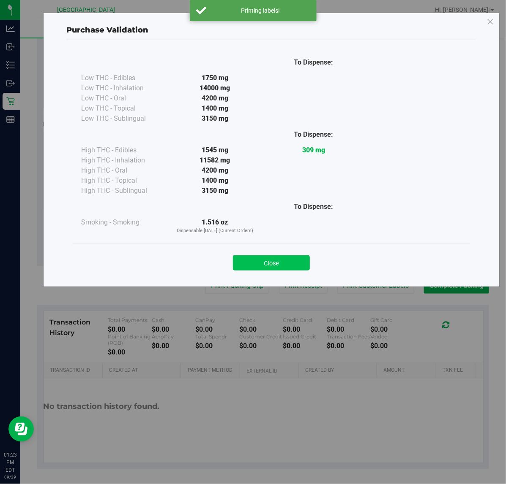
click at [254, 265] on button "Close" at bounding box center [271, 263] width 77 height 15
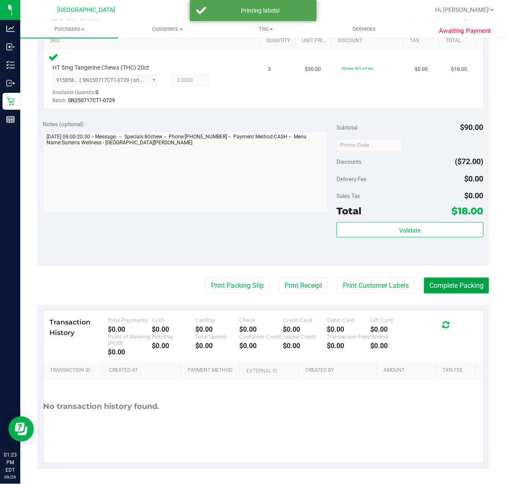
click at [455, 279] on button "Complete Packing" at bounding box center [456, 286] width 65 height 16
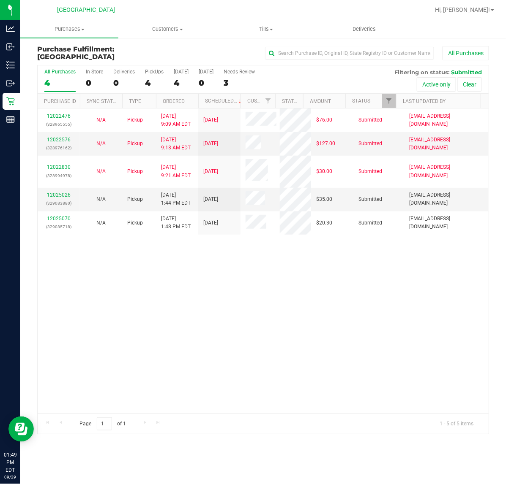
click at [248, 273] on div "12022476 (328965555) N/A Pickup 9/29/2025 9:09 AM EDT 9/29/2025 $76.00 Submitte…" at bounding box center [263, 261] width 451 height 305
click at [60, 195] on link "12025026" at bounding box center [59, 195] width 24 height 6
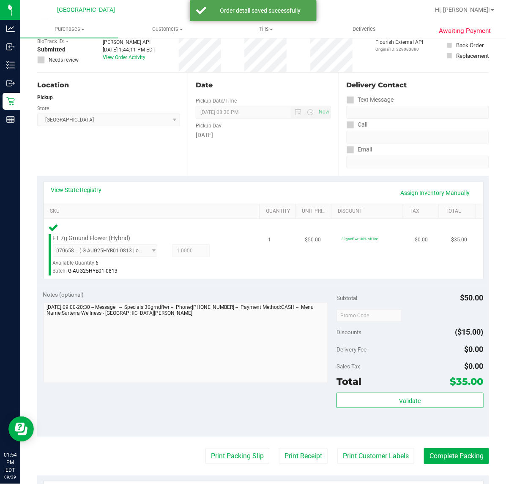
scroll to position [211, 0]
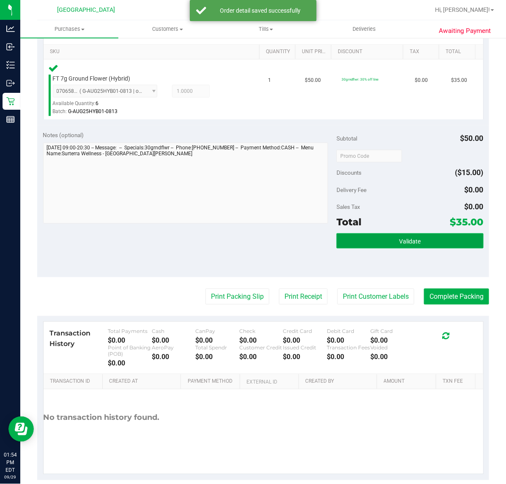
click at [378, 247] on button "Validate" at bounding box center [409, 241] width 147 height 15
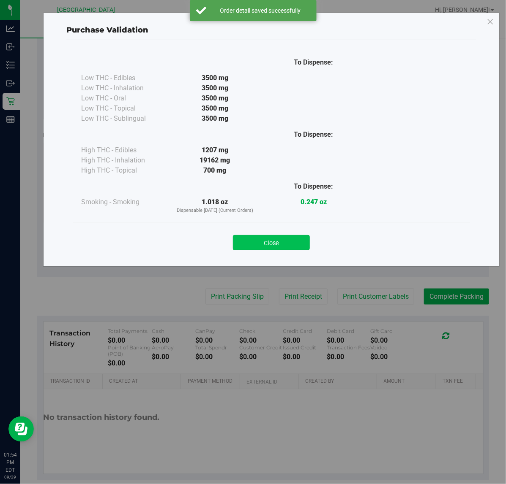
click at [262, 246] on button "Close" at bounding box center [271, 242] width 77 height 15
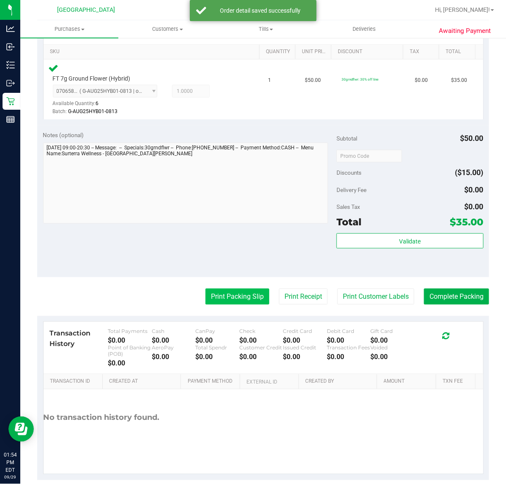
click at [230, 292] on button "Print Packing Slip" at bounding box center [237, 297] width 64 height 16
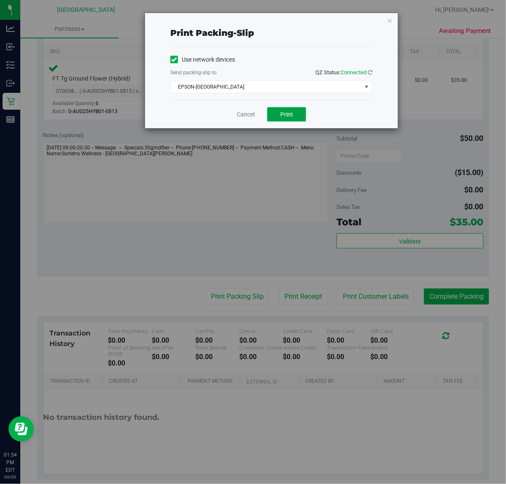
click at [286, 122] on button "Print" at bounding box center [286, 114] width 39 height 14
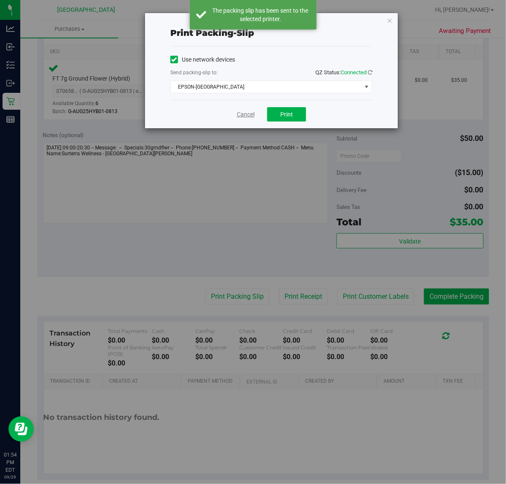
click at [244, 118] on link "Cancel" at bounding box center [246, 114] width 18 height 9
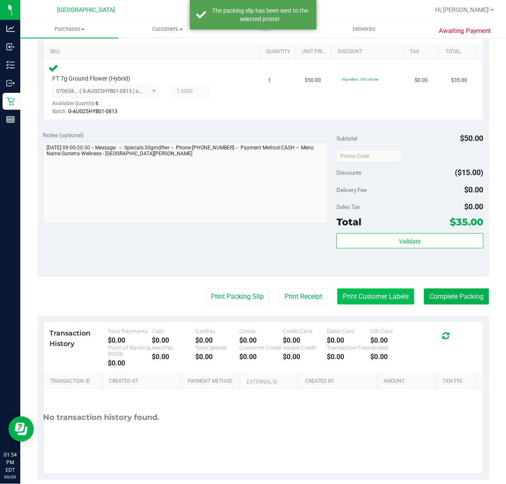
click at [364, 299] on button "Print Customer Labels" at bounding box center [375, 297] width 77 height 16
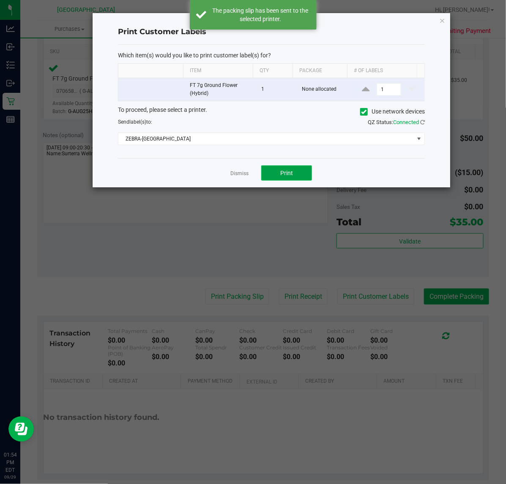
click at [276, 168] on button "Print" at bounding box center [286, 173] width 51 height 15
click at [239, 173] on link "Dismiss" at bounding box center [239, 173] width 18 height 7
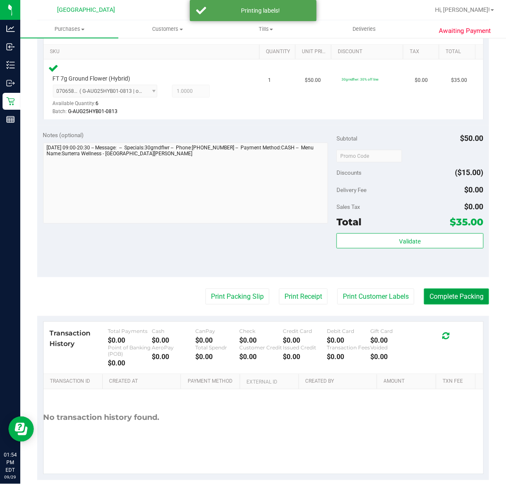
click at [430, 298] on button "Complete Packing" at bounding box center [456, 297] width 65 height 16
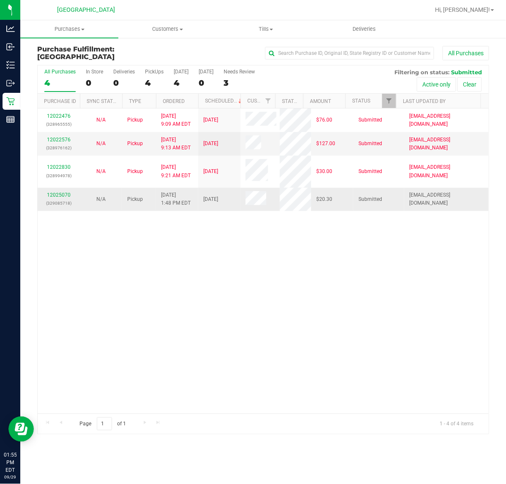
click at [58, 199] on div "12025070 (329085718)" at bounding box center [59, 199] width 32 height 16
click at [60, 196] on link "12025070" at bounding box center [59, 195] width 24 height 6
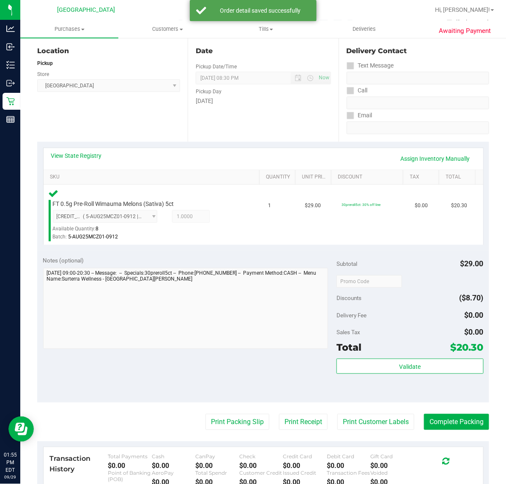
scroll to position [211, 0]
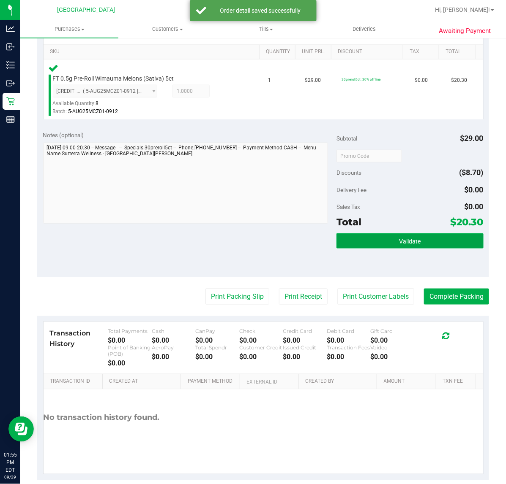
click at [446, 237] on button "Validate" at bounding box center [409, 241] width 147 height 15
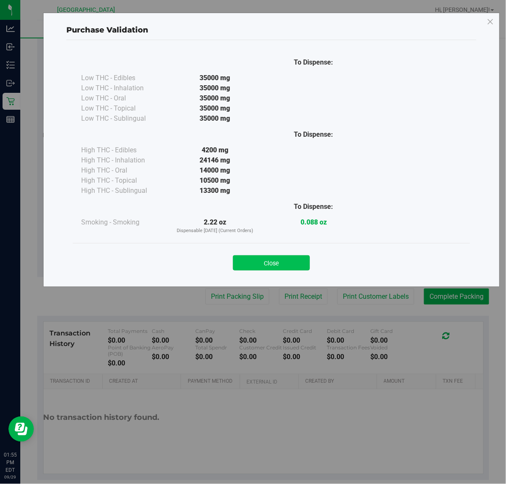
click at [281, 271] on button "Close" at bounding box center [271, 263] width 77 height 15
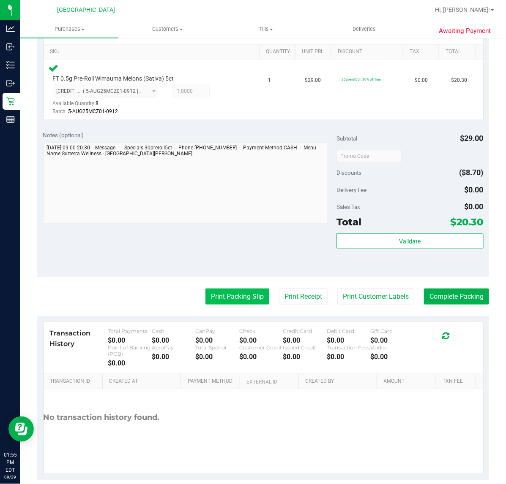
click at [223, 302] on button "Print Packing Slip" at bounding box center [237, 297] width 64 height 16
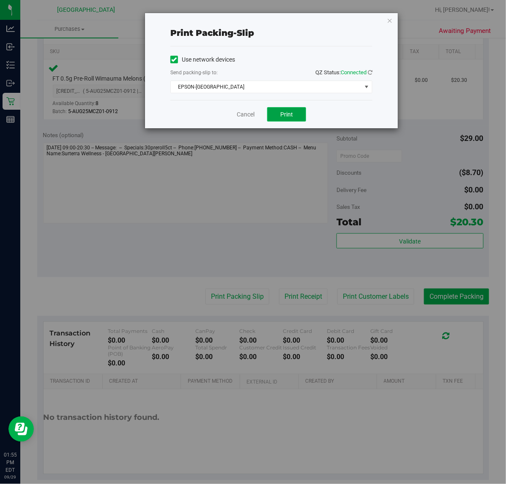
click at [290, 115] on span "Print" at bounding box center [286, 114] width 13 height 7
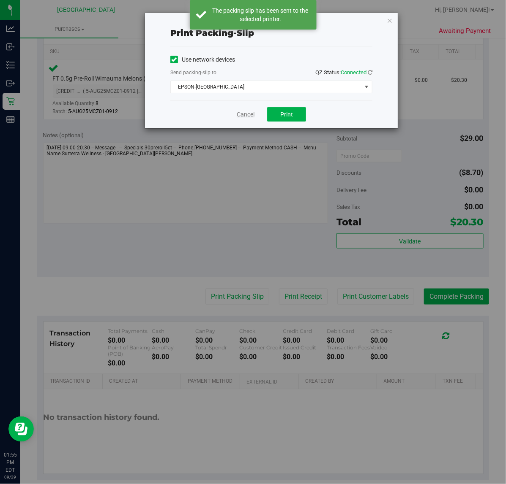
click at [242, 114] on link "Cancel" at bounding box center [246, 114] width 18 height 9
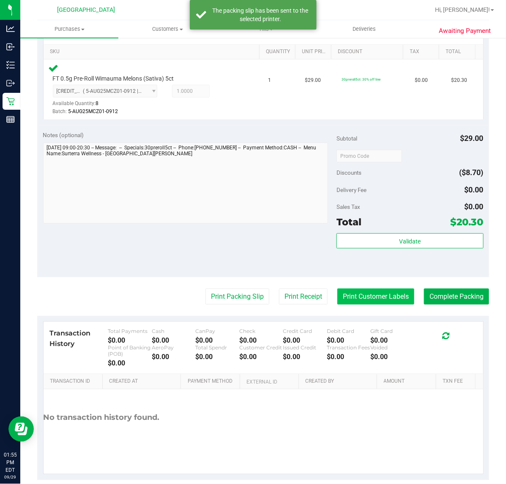
click at [371, 301] on button "Print Customer Labels" at bounding box center [375, 297] width 77 height 16
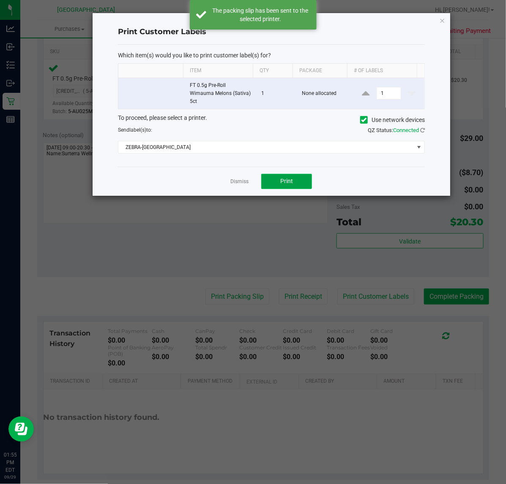
click at [296, 185] on button "Print" at bounding box center [286, 181] width 51 height 15
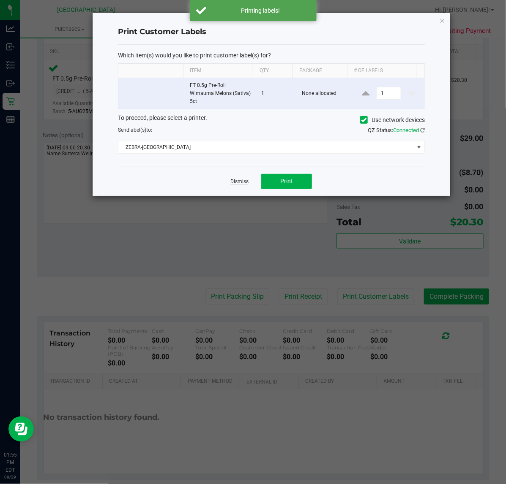
click at [242, 184] on link "Dismiss" at bounding box center [239, 181] width 18 height 7
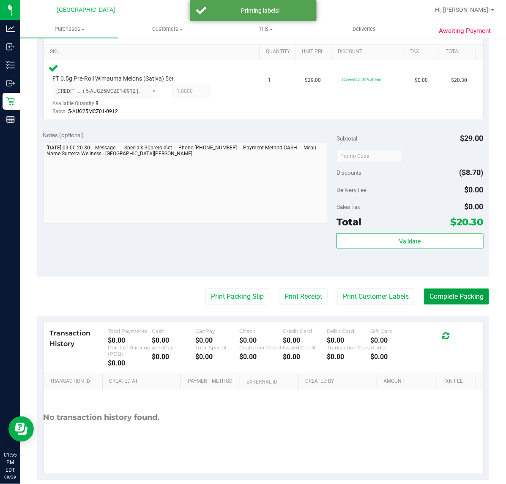
click at [449, 293] on button "Complete Packing" at bounding box center [456, 297] width 65 height 16
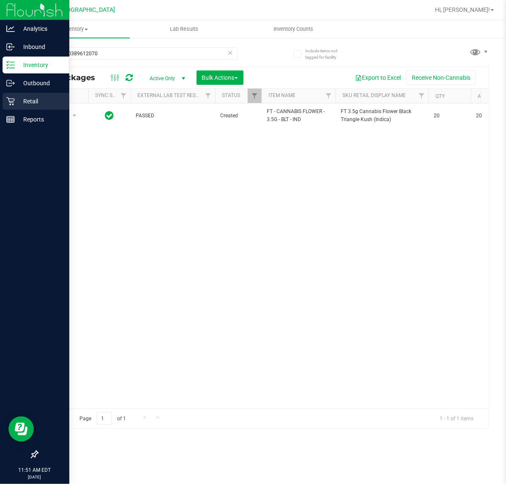
click at [30, 102] on p "Retail" at bounding box center [40, 101] width 51 height 10
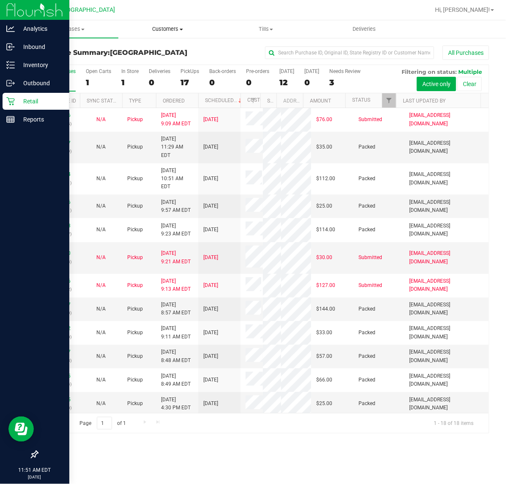
click at [171, 28] on span "Customers" at bounding box center [167, 29] width 97 height 8
click at [171, 47] on span "All customers" at bounding box center [148, 50] width 61 height 7
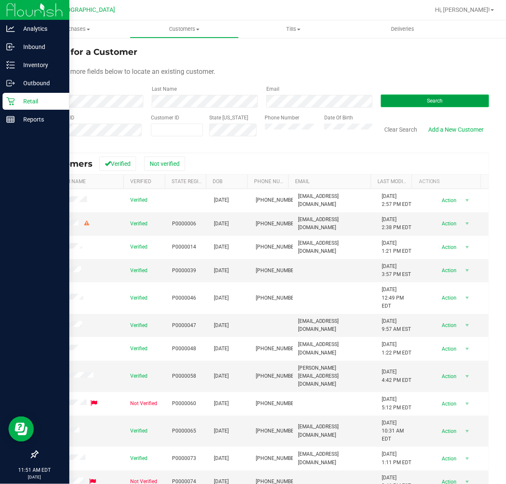
click at [417, 102] on button "Search" at bounding box center [435, 101] width 108 height 13
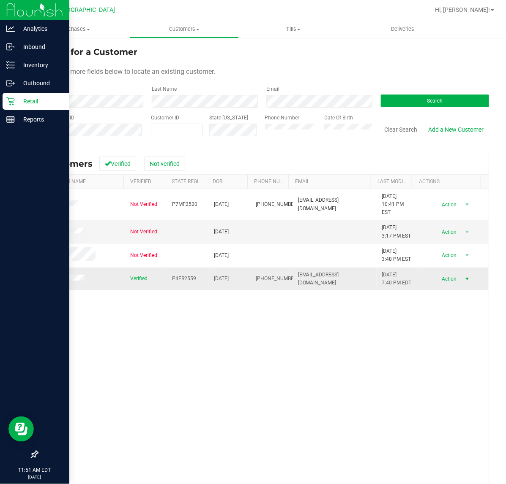
click at [464, 278] on span "select" at bounding box center [467, 279] width 7 height 7
click at [446, 313] on li "Create new purchase" at bounding box center [449, 306] width 58 height 13
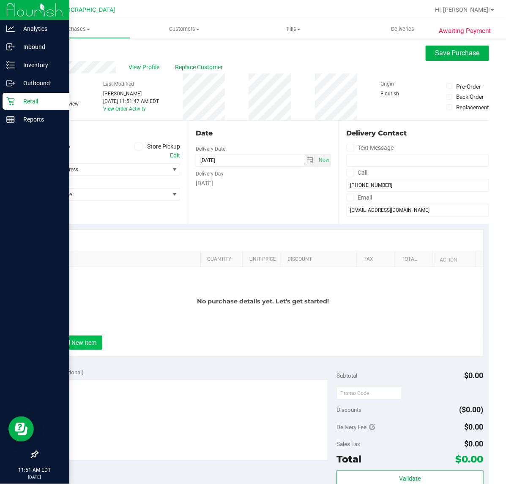
click at [85, 341] on button "+ Add New Item" at bounding box center [76, 343] width 52 height 14
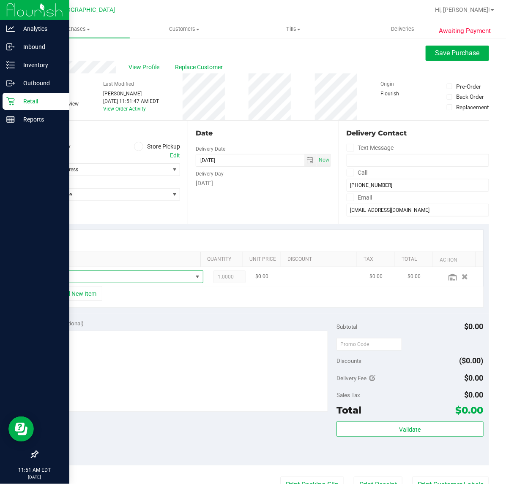
click at [102, 279] on span "NO DATA FOUND" at bounding box center [120, 277] width 143 height 12
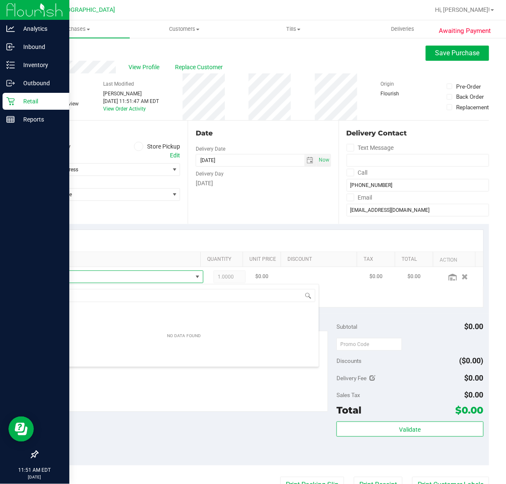
scroll to position [13, 139]
type input "p"
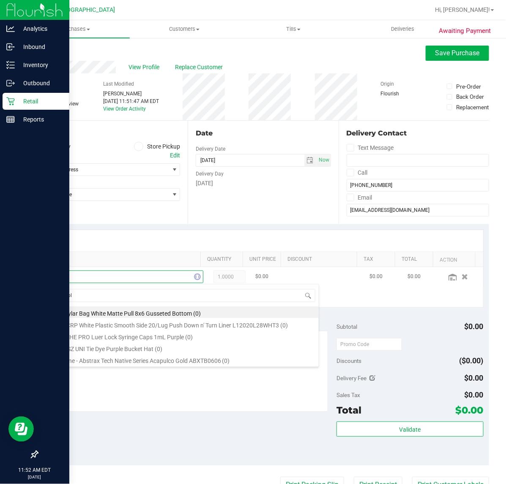
type input "purple"
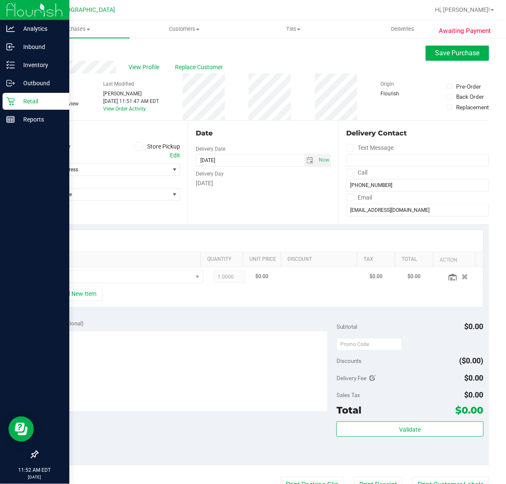
click at [138, 147] on span at bounding box center [139, 147] width 10 height 10
click at [0, 0] on input "Store Pickup" at bounding box center [0, 0] width 0 height 0
click at [94, 169] on span "Select Store" at bounding box center [103, 170] width 131 height 12
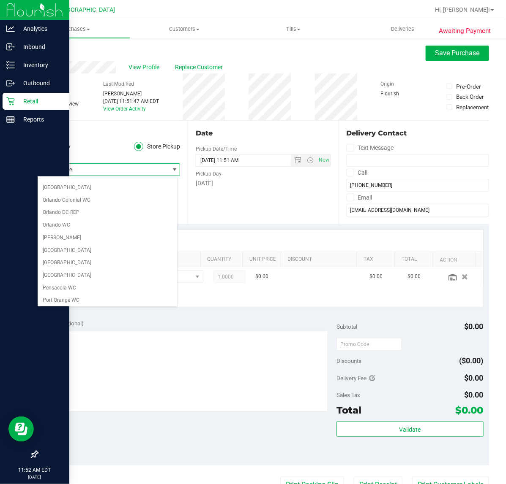
scroll to position [422, 0]
click at [80, 283] on li "[GEOGRAPHIC_DATA]" at bounding box center [107, 276] width 139 height 13
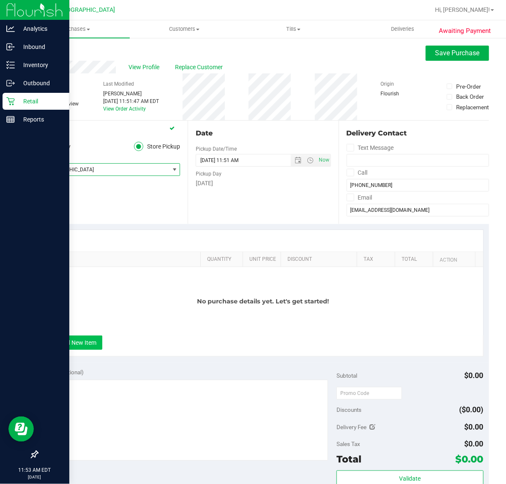
click at [83, 342] on button "+ Add New Item" at bounding box center [76, 343] width 52 height 14
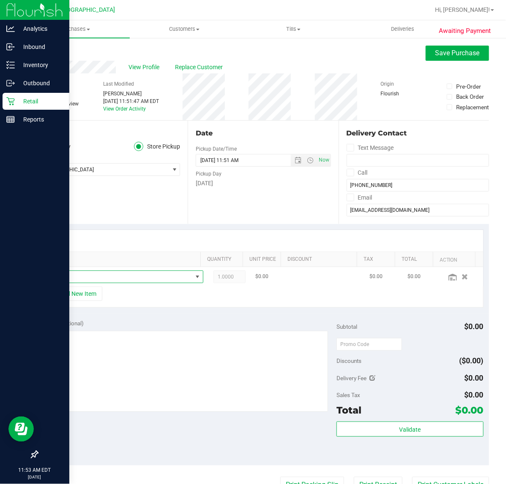
click at [125, 273] on span "NO DATA FOUND" at bounding box center [120, 277] width 143 height 12
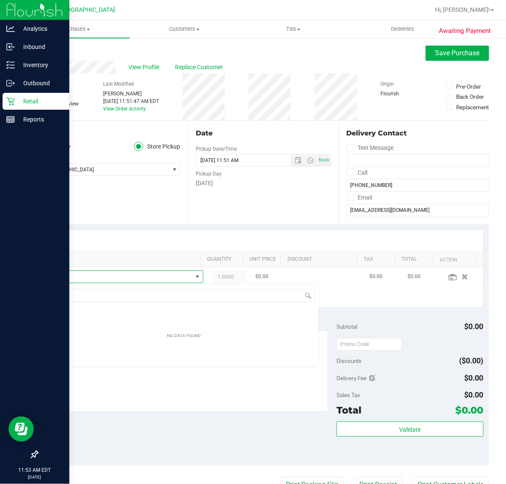
scroll to position [13, 139]
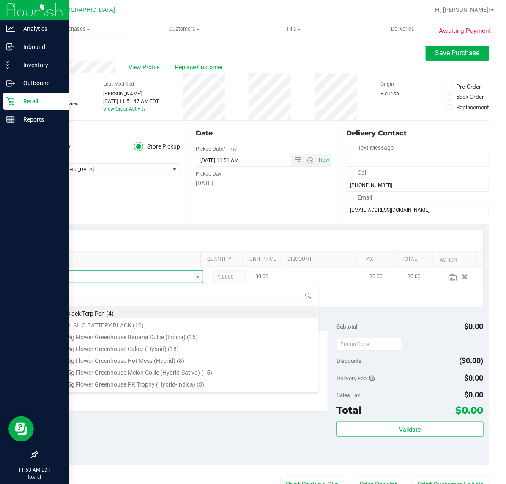
type input "pj1"
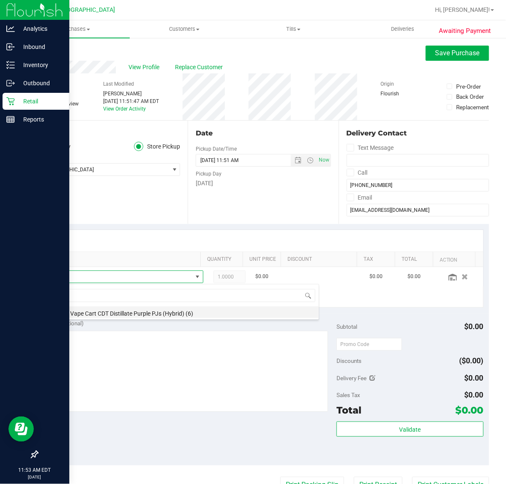
click at [144, 310] on li "FT 1g Vape Cart CDT Distillate Purple PJs (Hybrid) (6)" at bounding box center [183, 313] width 269 height 12
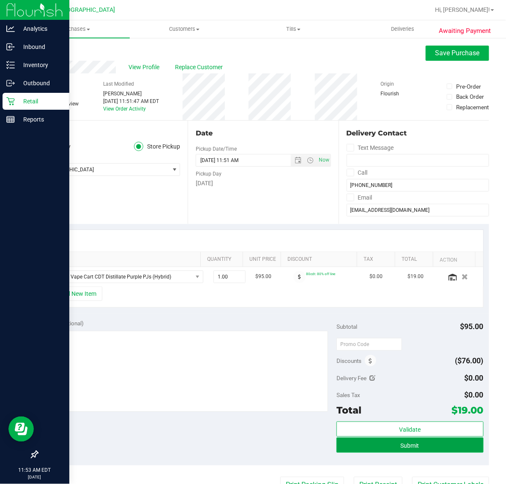
click at [409, 444] on span "Submit" at bounding box center [409, 446] width 19 height 7
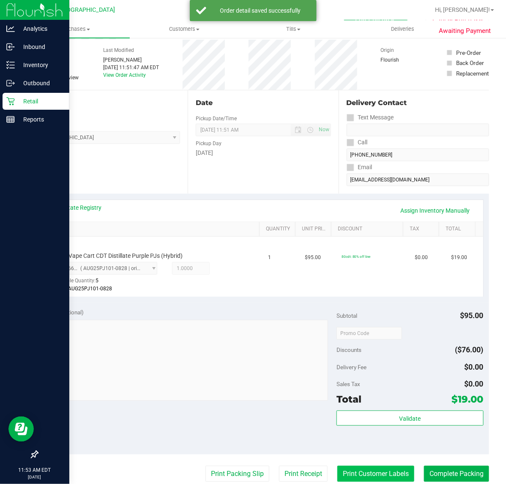
scroll to position [53, 0]
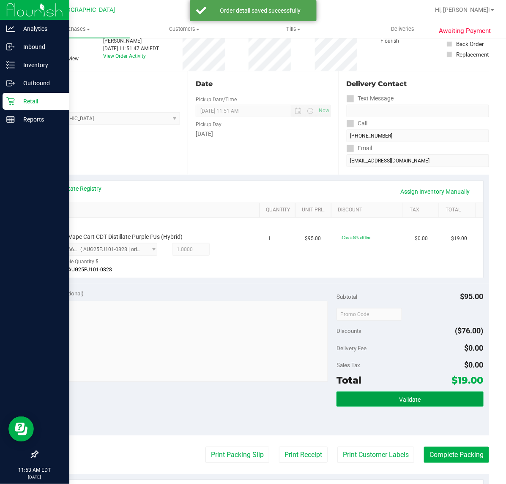
click at [386, 406] on button "Validate" at bounding box center [409, 399] width 147 height 15
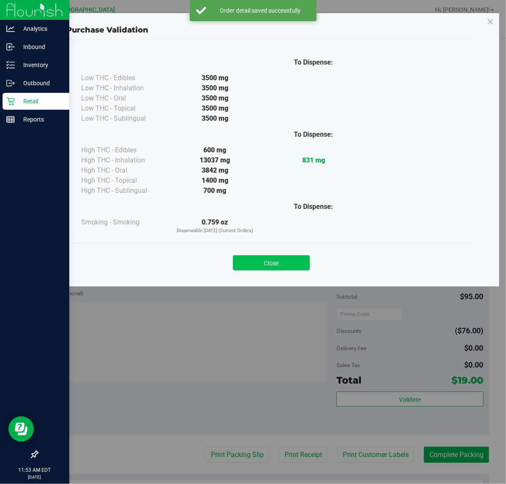
click at [286, 271] on button "Close" at bounding box center [271, 263] width 77 height 15
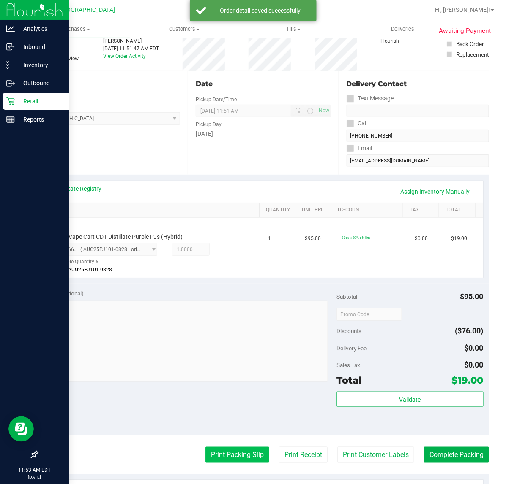
click at [245, 451] on button "Print Packing Slip" at bounding box center [237, 455] width 64 height 16
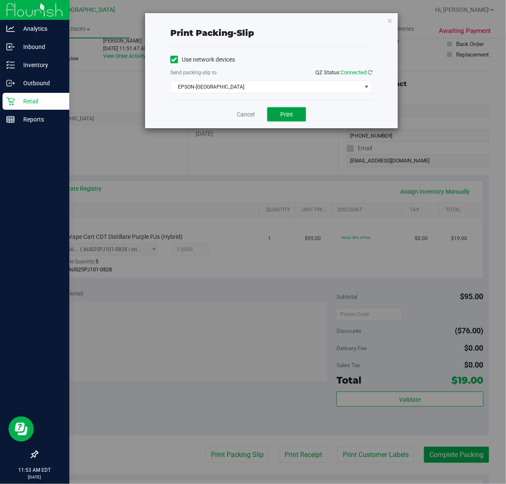
click at [275, 111] on button "Print" at bounding box center [286, 114] width 39 height 14
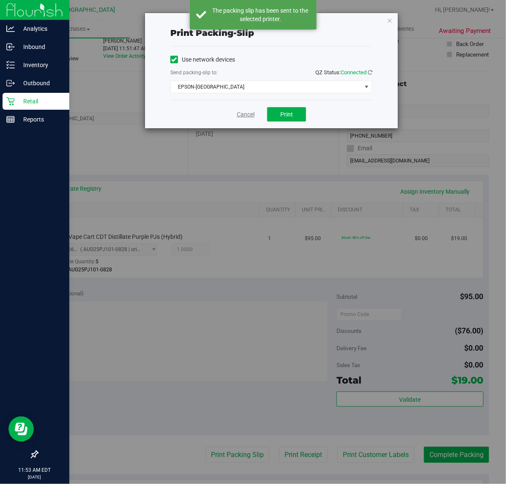
click at [252, 116] on link "Cancel" at bounding box center [246, 114] width 18 height 9
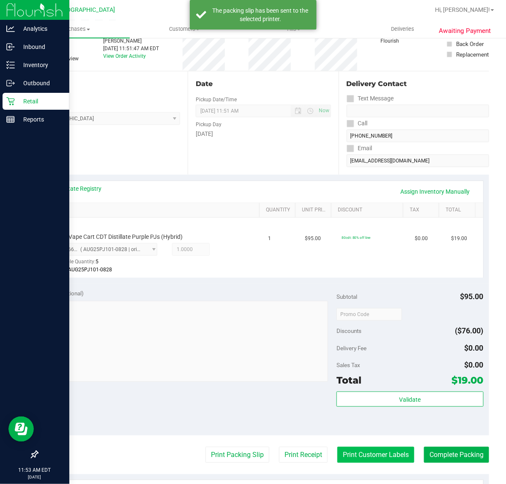
click at [374, 453] on button "Print Customer Labels" at bounding box center [375, 455] width 77 height 16
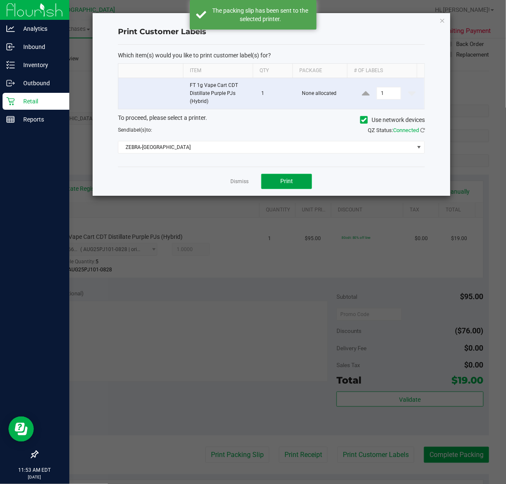
click at [286, 182] on span "Print" at bounding box center [286, 181] width 13 height 7
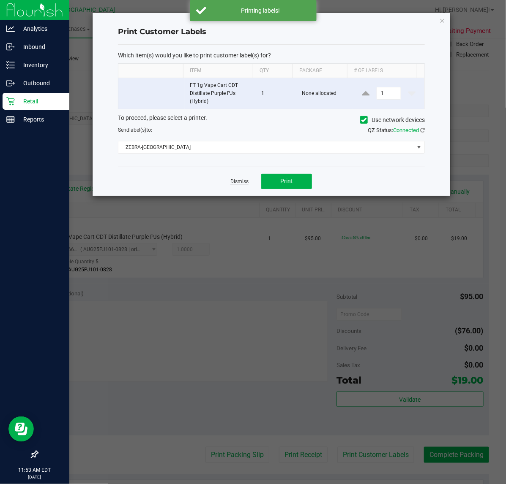
click at [245, 180] on link "Dismiss" at bounding box center [239, 181] width 18 height 7
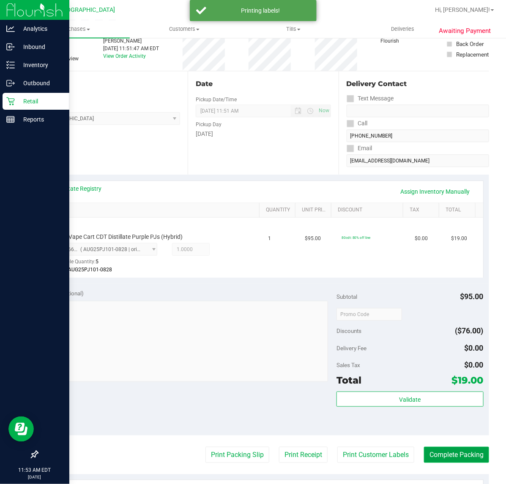
click at [451, 453] on button "Complete Packing" at bounding box center [456, 455] width 65 height 16
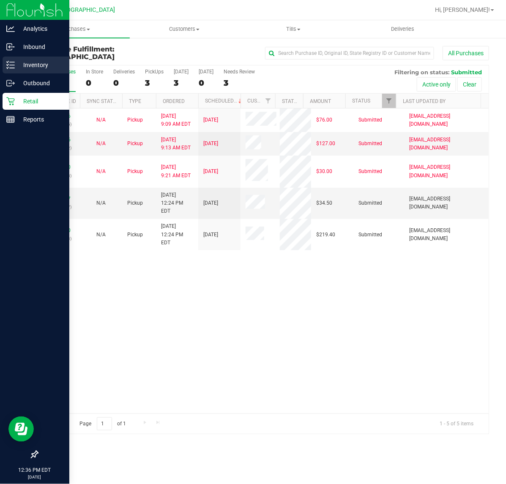
click at [28, 61] on p "Inventory" at bounding box center [40, 65] width 51 height 10
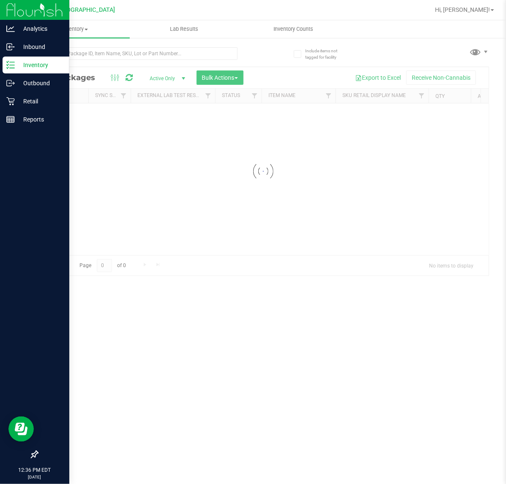
click at [139, 74] on div at bounding box center [263, 171] width 451 height 209
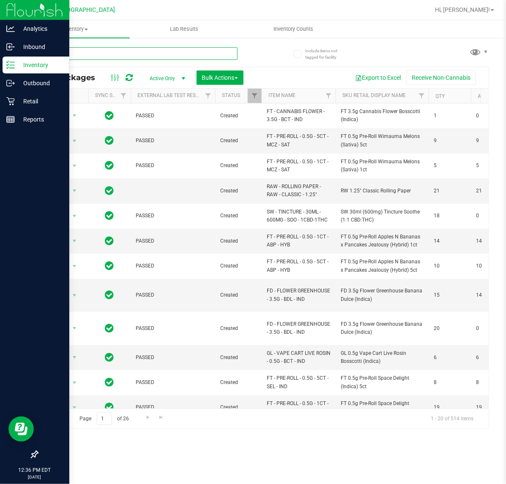
click at [140, 52] on input "text" at bounding box center [137, 53] width 200 height 13
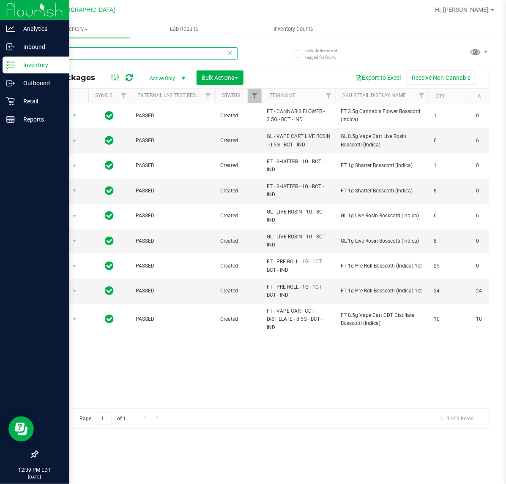
click at [92, 55] on input "bct" at bounding box center [137, 53] width 200 height 13
click at [94, 55] on input "bct" at bounding box center [137, 53] width 200 height 13
type input "b"
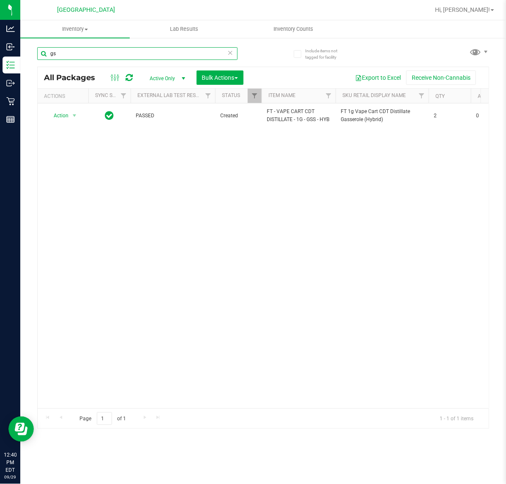
type input "g"
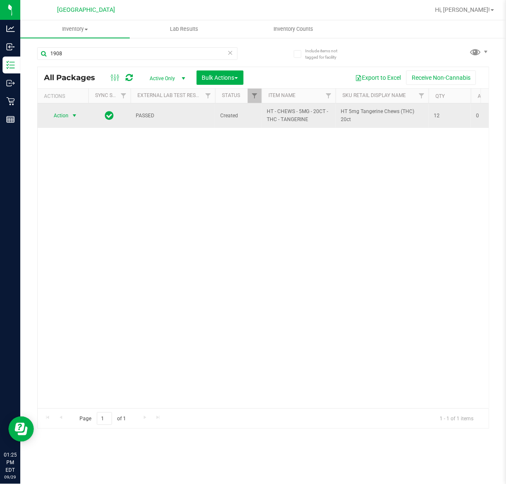
type input "1908"
click at [68, 113] on span "Action" at bounding box center [57, 116] width 23 height 12
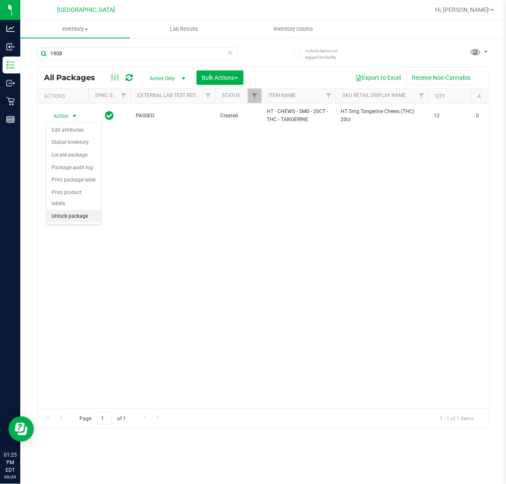
click at [66, 210] on li "Unlock package" at bounding box center [73, 216] width 54 height 13
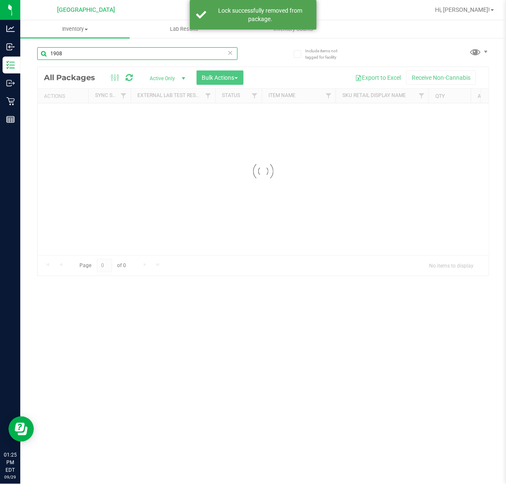
click at [75, 57] on input "1908" at bounding box center [137, 53] width 200 height 13
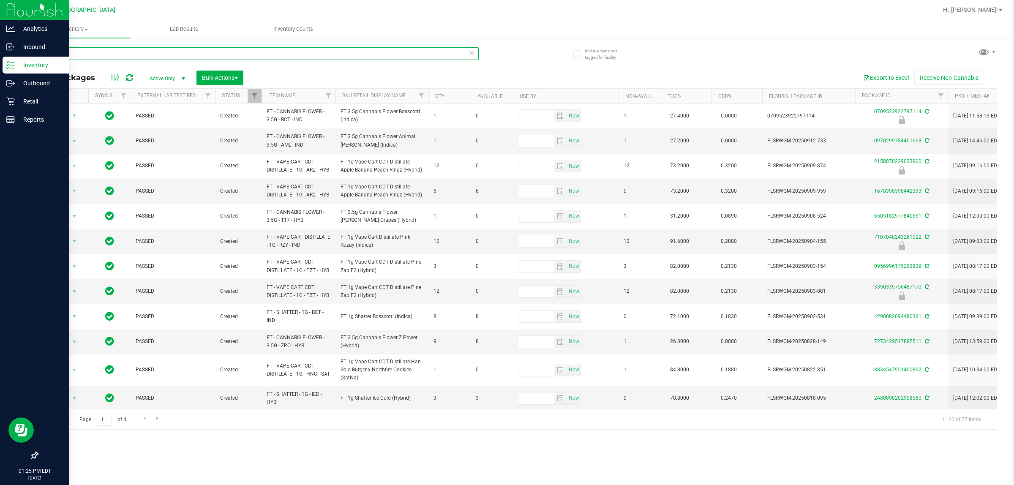
click at [0, 52] on div "Analytics Inbound Inventory Outbound Retail Reports 01:25 PM EDT 09/29/2025 09/…" at bounding box center [507, 242] width 1014 height 485
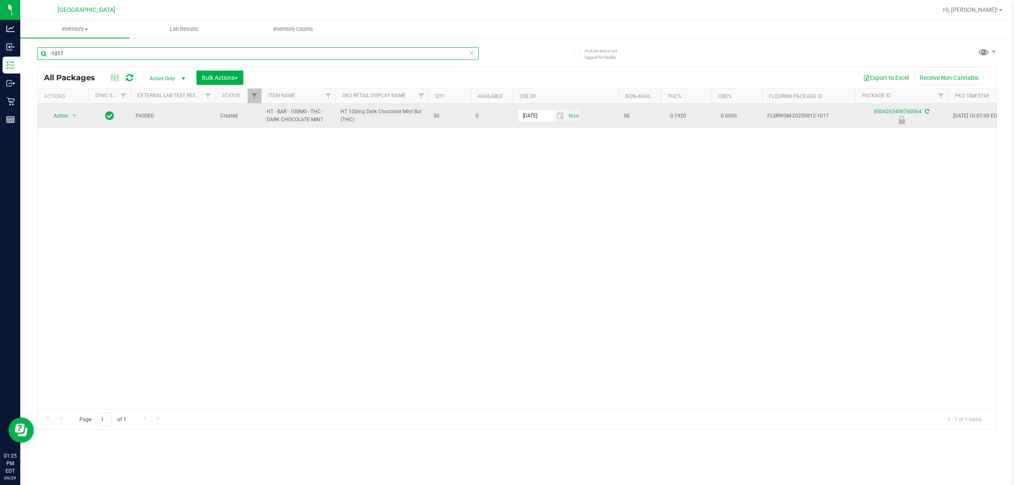
type input "-1017"
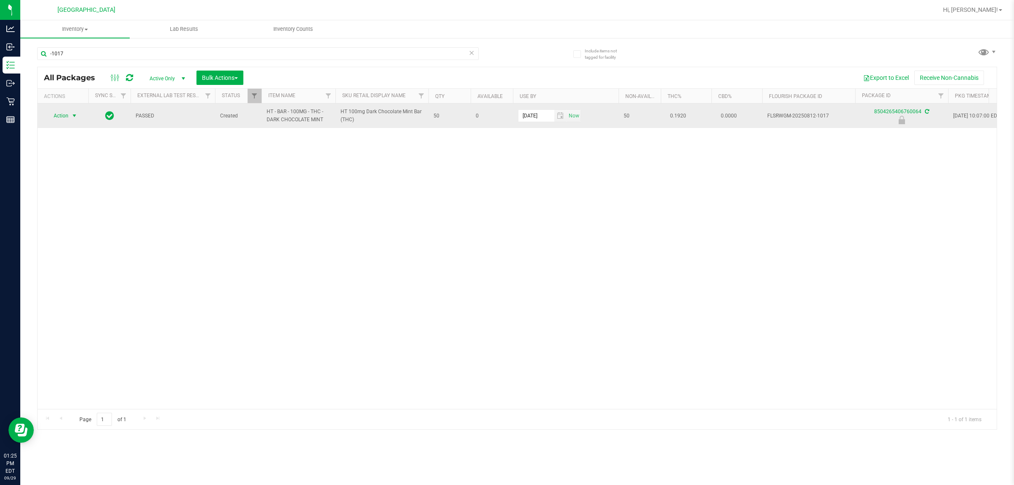
click at [59, 120] on span "Action" at bounding box center [57, 116] width 23 height 12
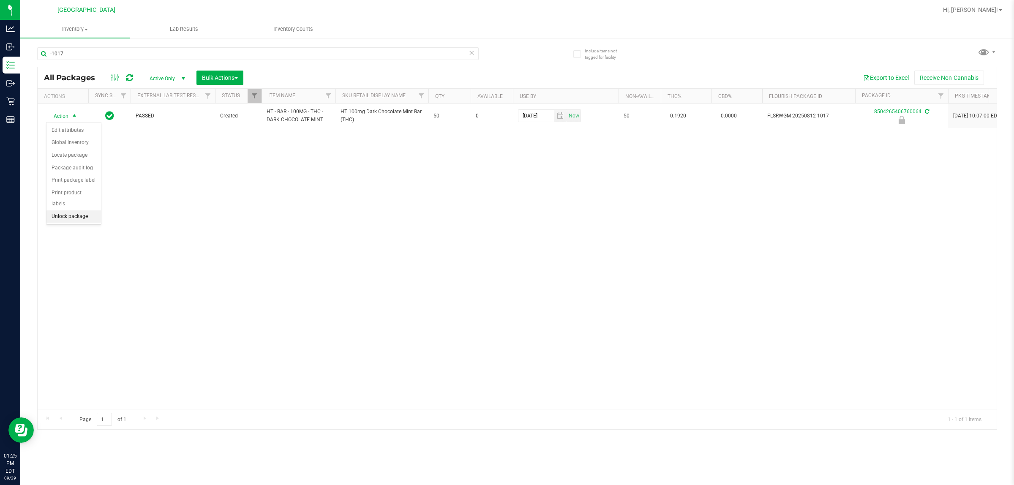
click at [71, 210] on li "Unlock package" at bounding box center [73, 216] width 54 height 13
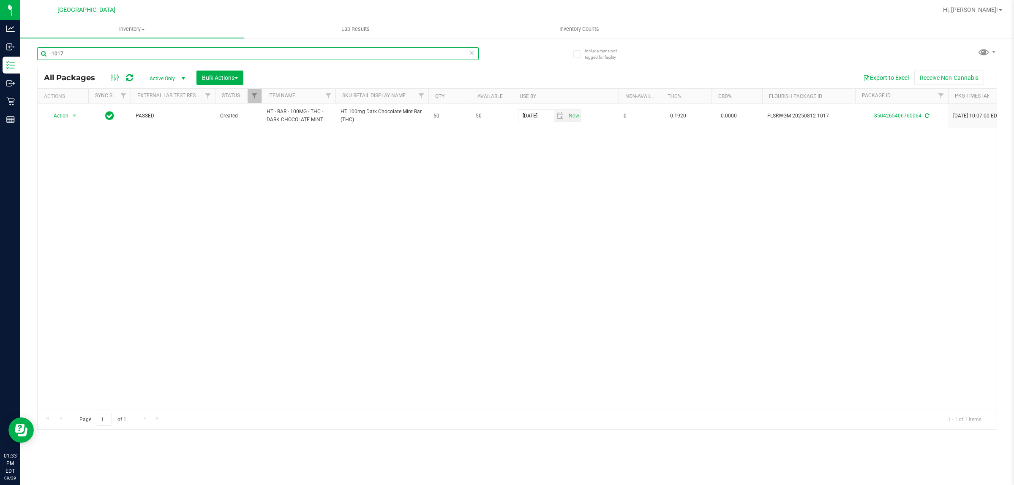
click at [73, 50] on input "-1017" at bounding box center [257, 53] width 441 height 13
type input "-725"
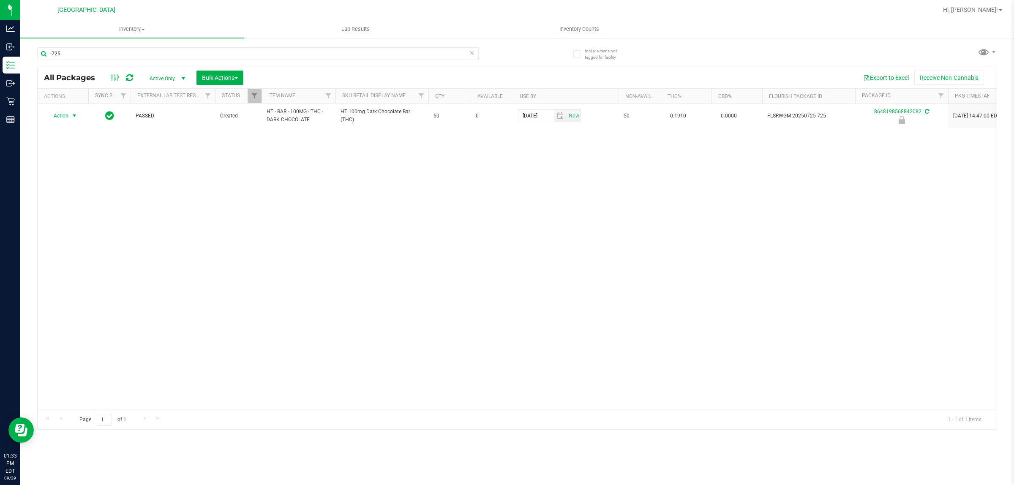
click at [64, 117] on span "Action" at bounding box center [57, 116] width 23 height 12
click at [89, 210] on li "Unlock package" at bounding box center [73, 216] width 54 height 13
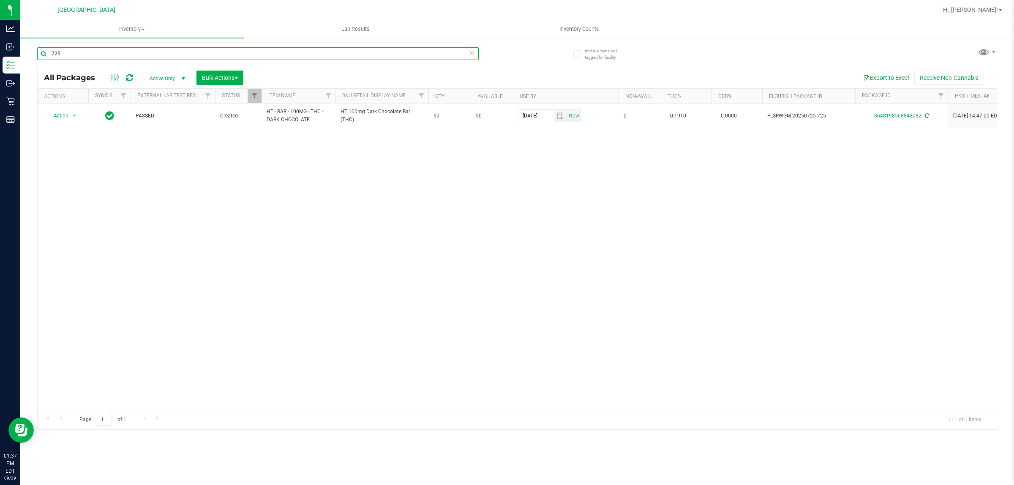
click at [98, 50] on input "-725" at bounding box center [257, 53] width 441 height 13
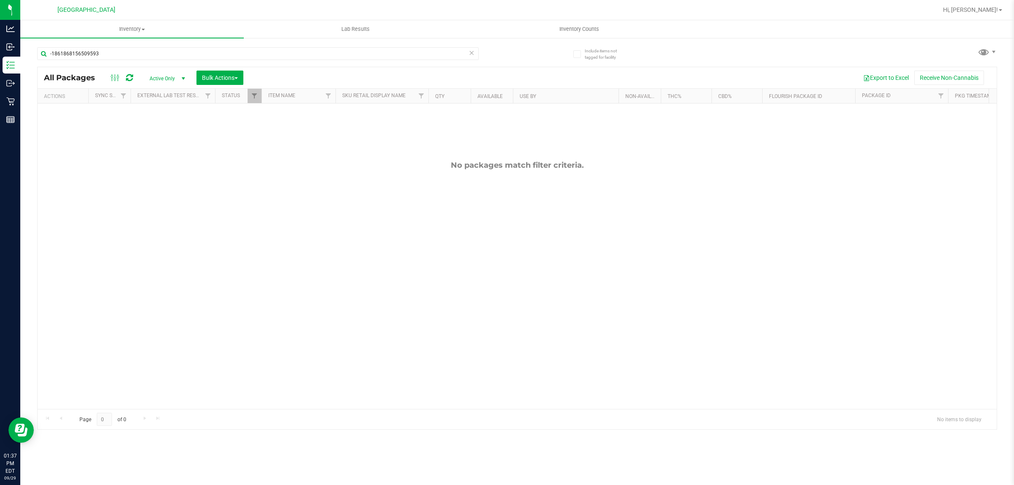
click at [113, 62] on div "-1861868156509593" at bounding box center [257, 56] width 441 height 19
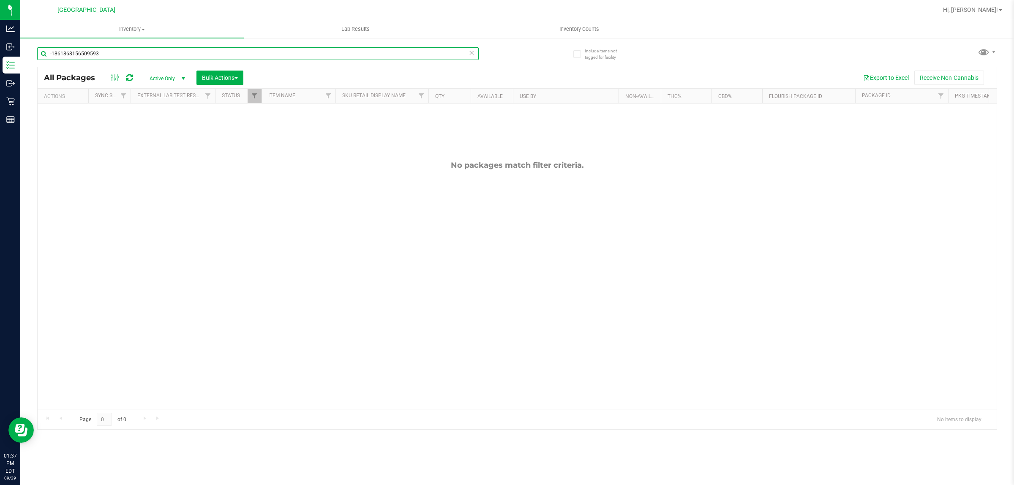
click at [112, 56] on input "-1861868156509593" at bounding box center [257, 53] width 441 height 13
type input "-"
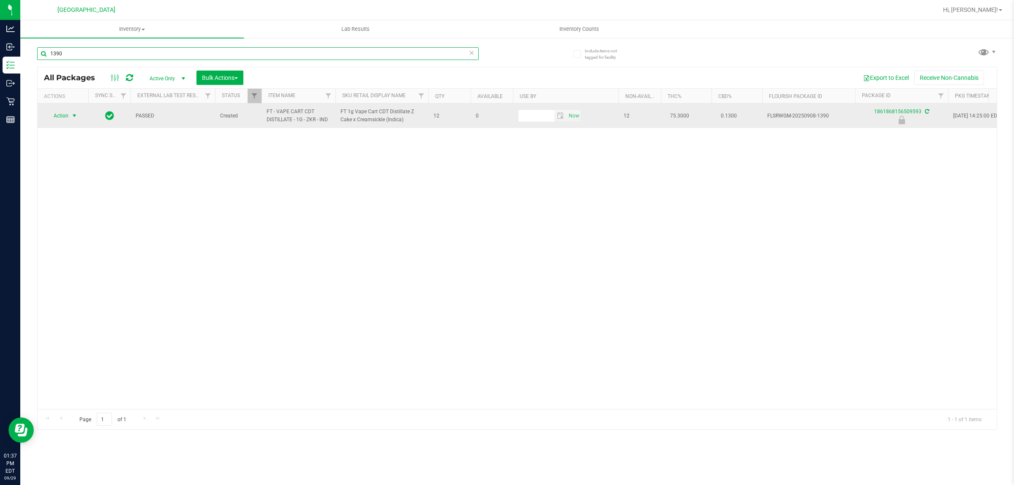
type input "1390"
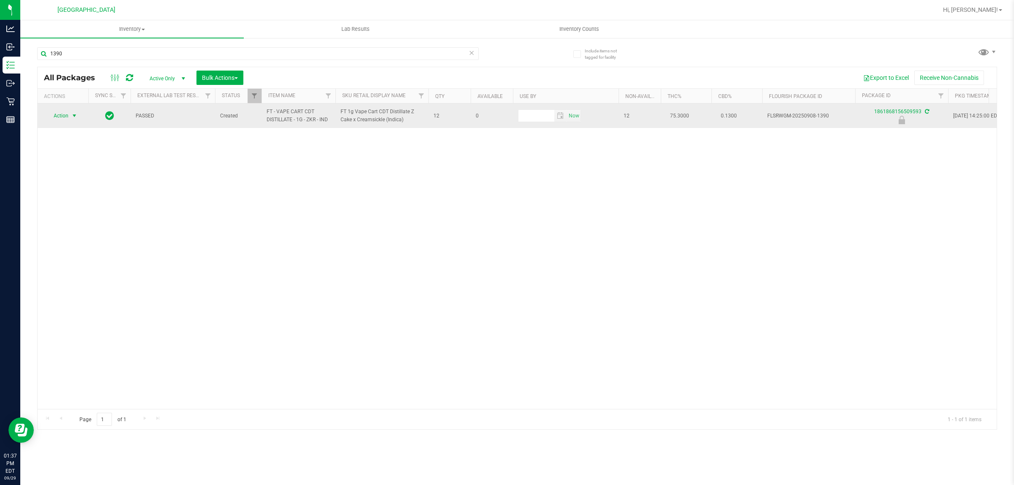
click at [65, 113] on span "Action" at bounding box center [57, 116] width 23 height 12
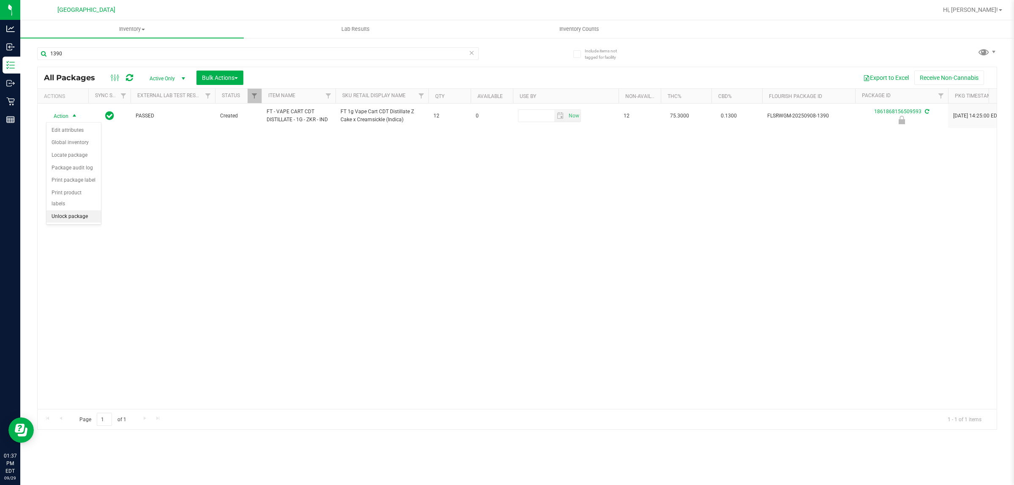
click at [65, 210] on li "Unlock package" at bounding box center [73, 216] width 54 height 13
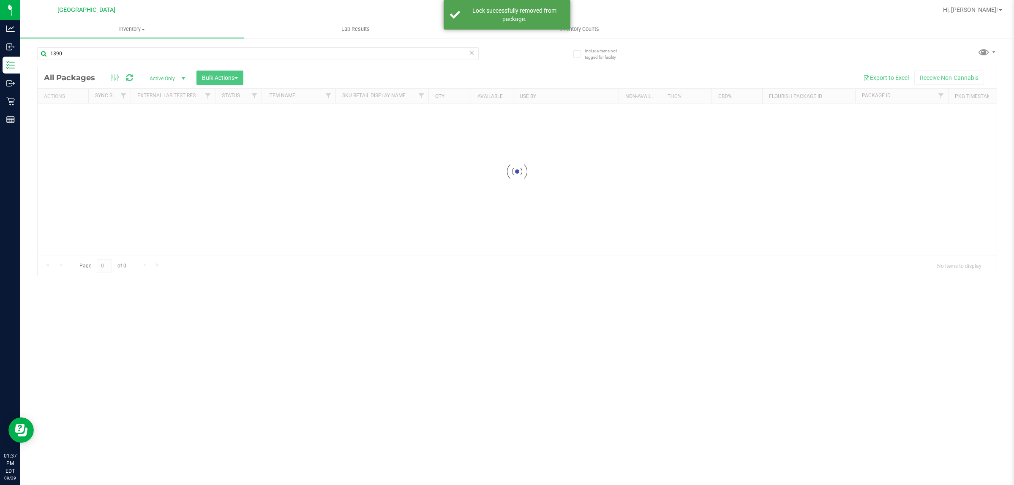
click at [103, 60] on div "1390" at bounding box center [257, 56] width 441 height 19
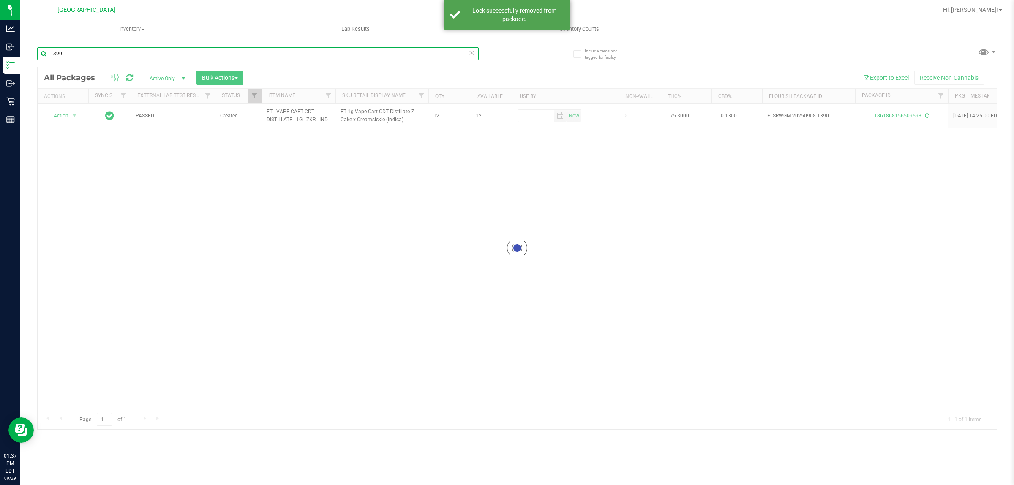
click at [100, 49] on input "1390" at bounding box center [257, 53] width 441 height 13
type input "9406376075962855"
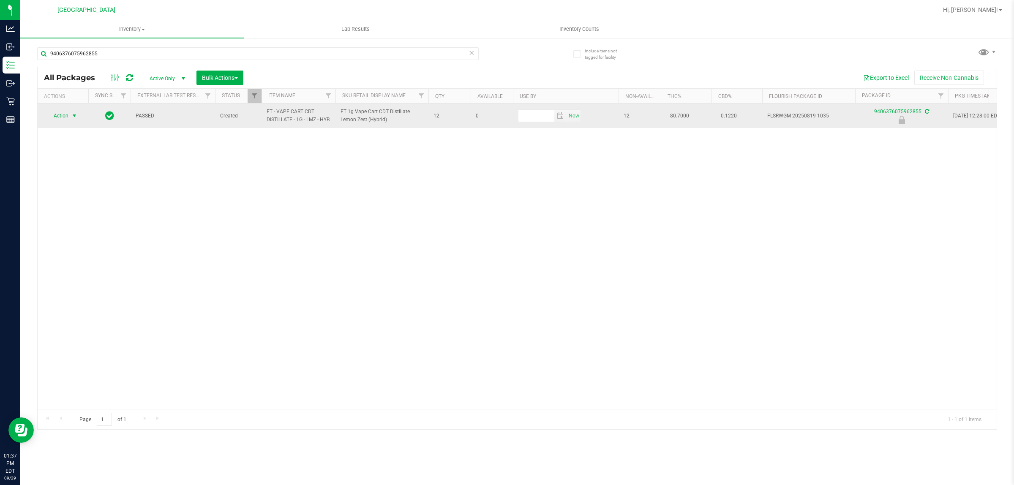
click at [68, 122] on span "Action" at bounding box center [57, 116] width 23 height 12
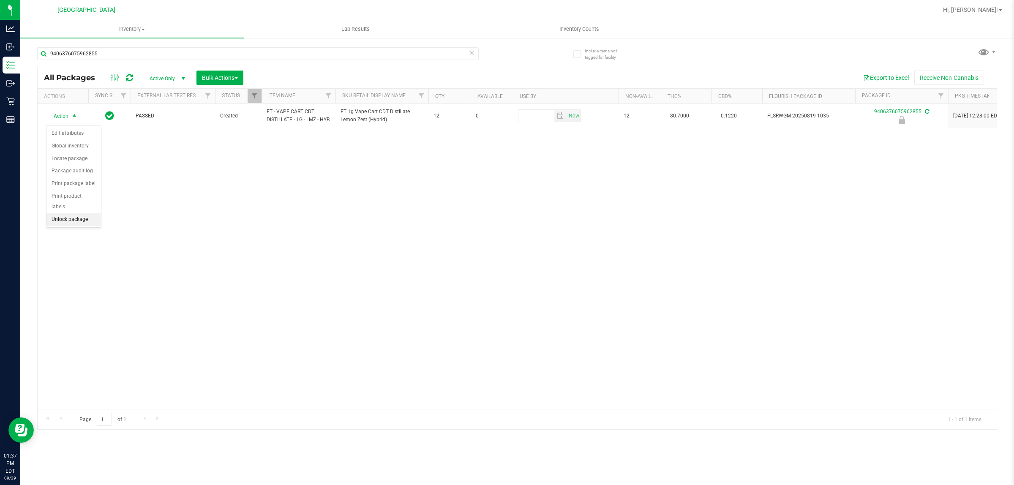
click at [56, 213] on li "Unlock package" at bounding box center [73, 219] width 54 height 13
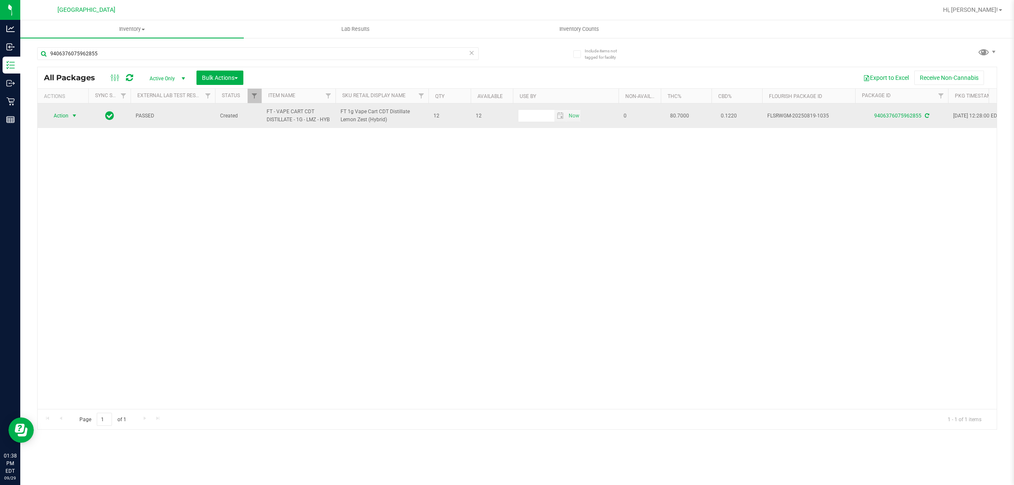
click at [71, 118] on span "select" at bounding box center [74, 115] width 7 height 7
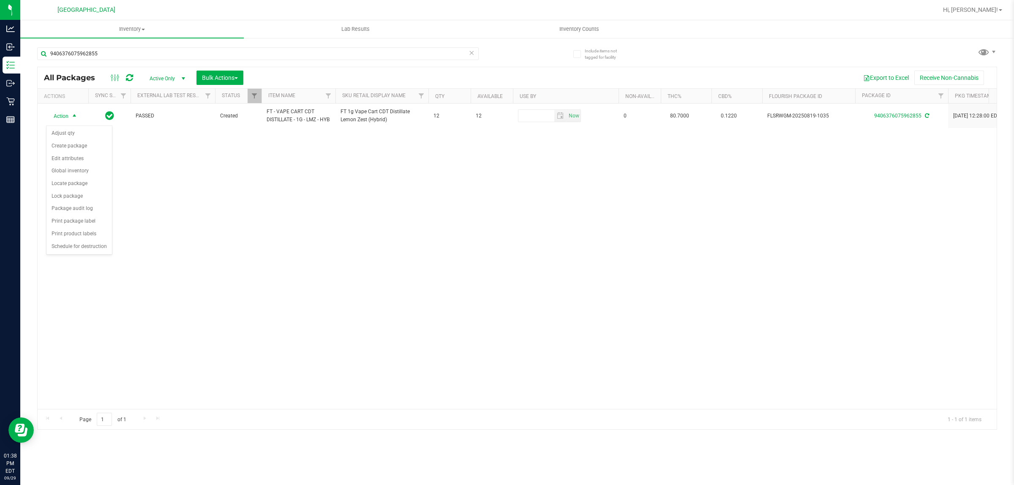
click at [277, 310] on div "Action Action Adjust qty Create package Edit attributes Global inventory Locate…" at bounding box center [517, 255] width 959 height 305
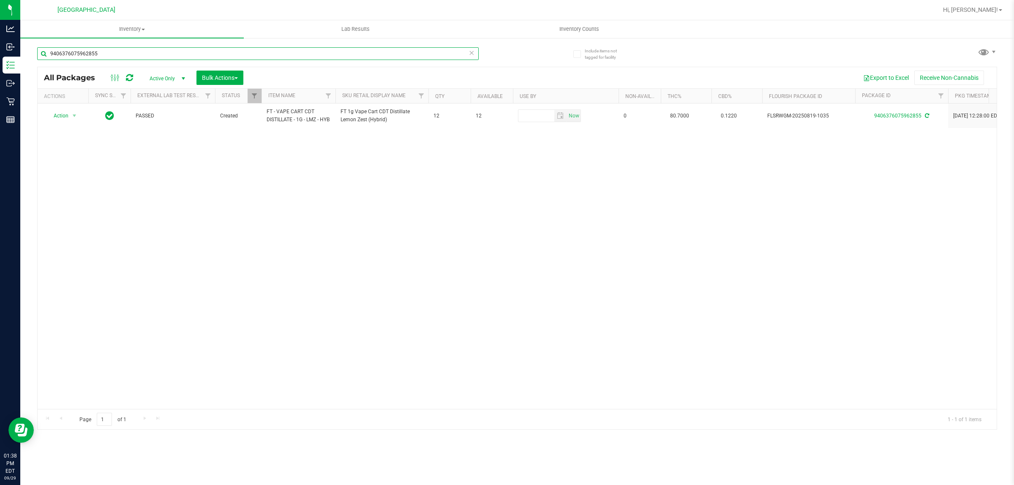
click at [136, 57] on input "9406376075962855" at bounding box center [257, 53] width 441 height 13
type input "3390339756487170"
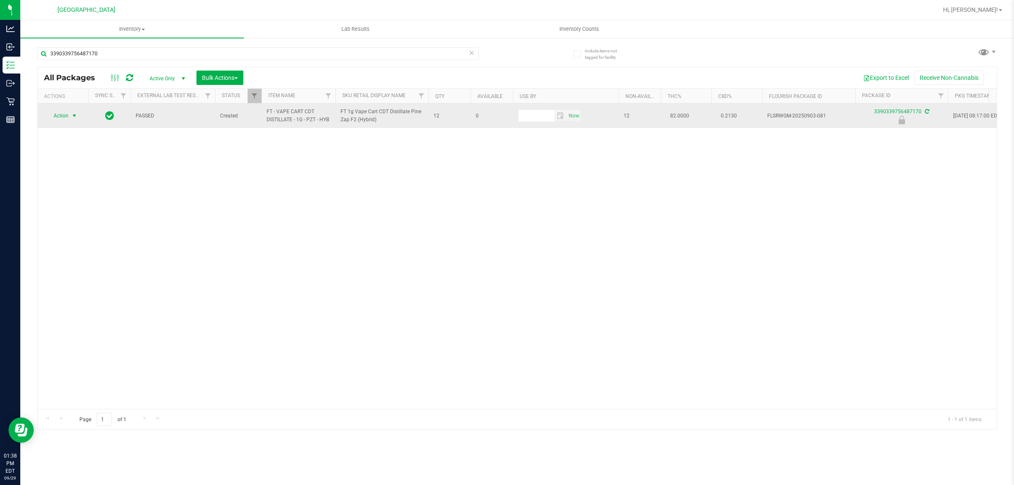
click at [71, 118] on span "select" at bounding box center [74, 115] width 7 height 7
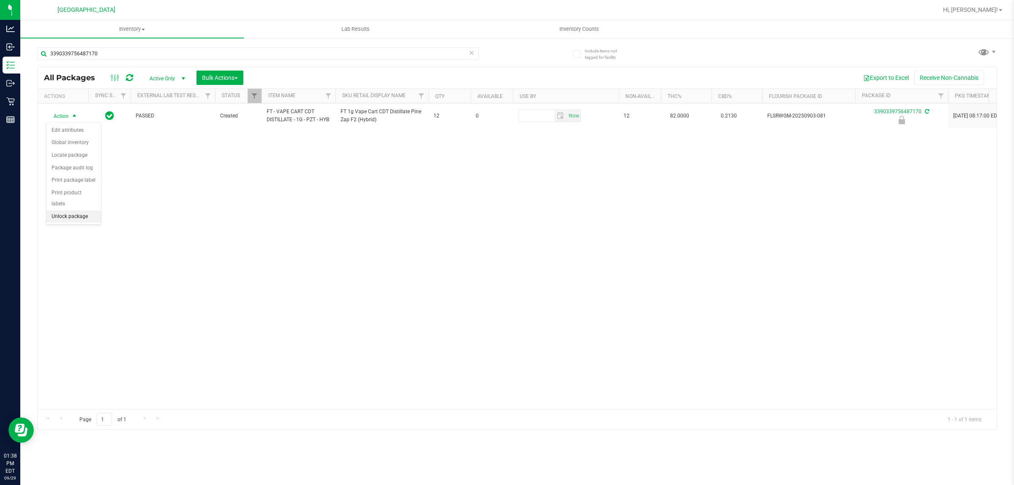
click at [67, 210] on li "Unlock package" at bounding box center [73, 216] width 54 height 13
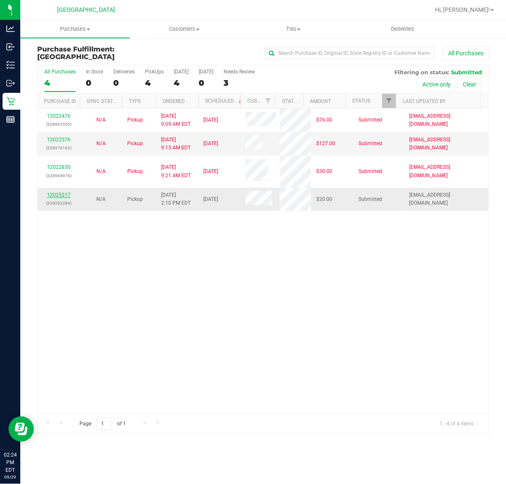
click at [59, 197] on link "12025217" at bounding box center [59, 195] width 24 height 6
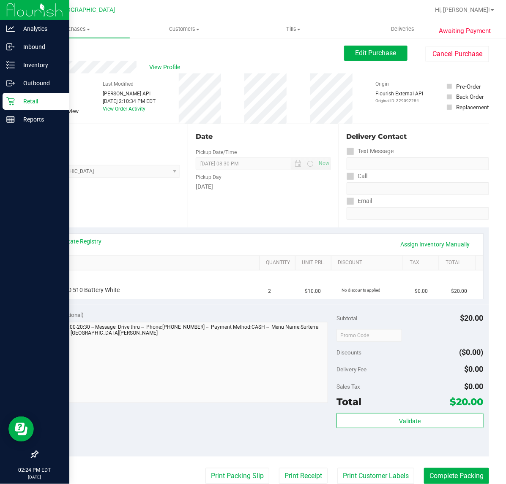
click at [27, 104] on p "Retail" at bounding box center [40, 101] width 51 height 10
